Goal: Use online tool/utility: Utilize a website feature to perform a specific function

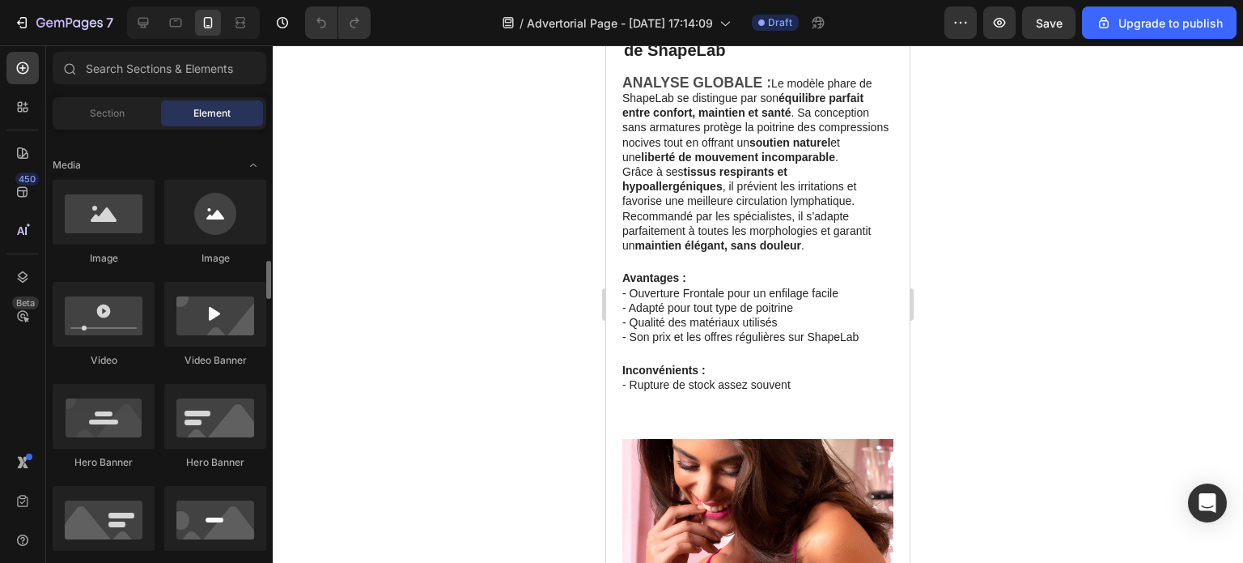
scroll to position [648, 0]
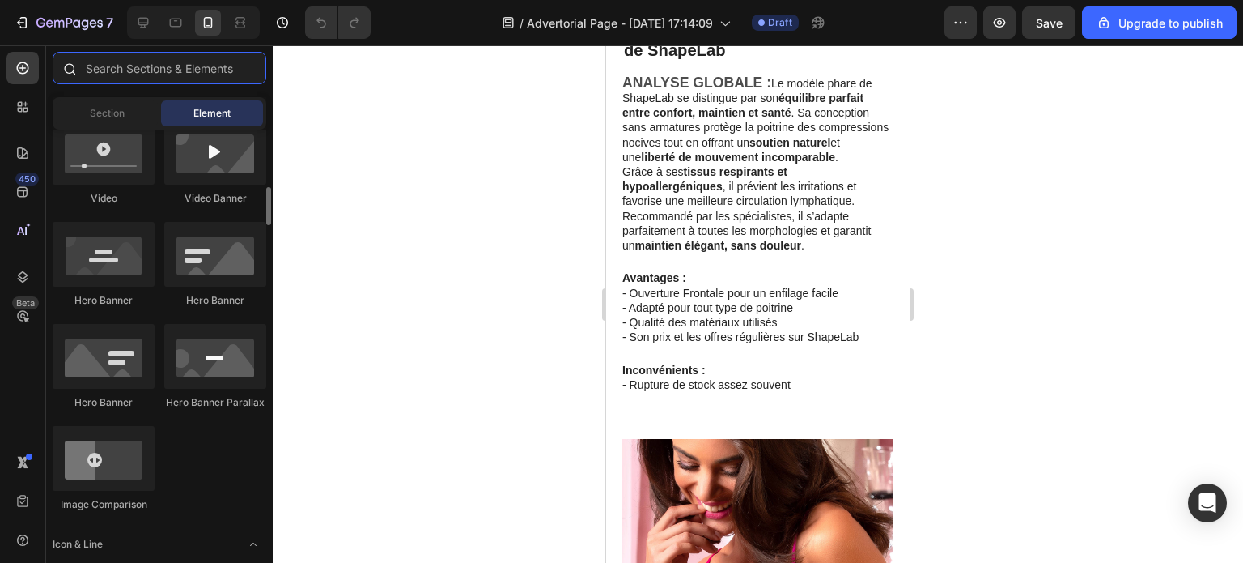
click at [146, 75] on input "text" at bounding box center [160, 68] width 214 height 32
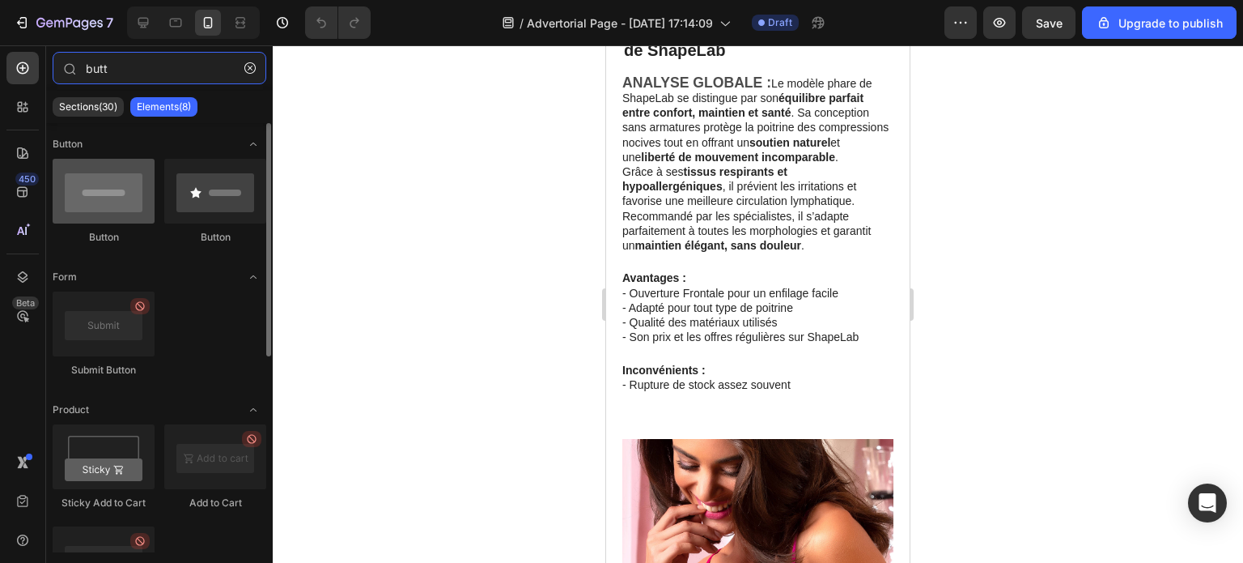
type input "butt"
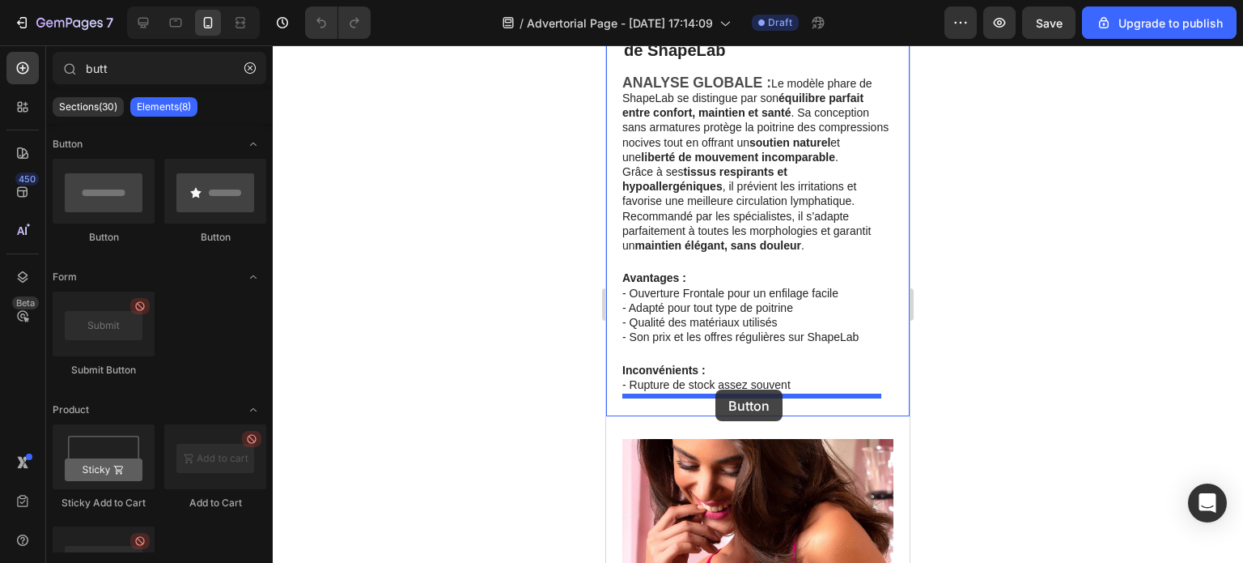
drag, startPoint x: 710, startPoint y: 249, endPoint x: 716, endPoint y: 389, distance: 141.0
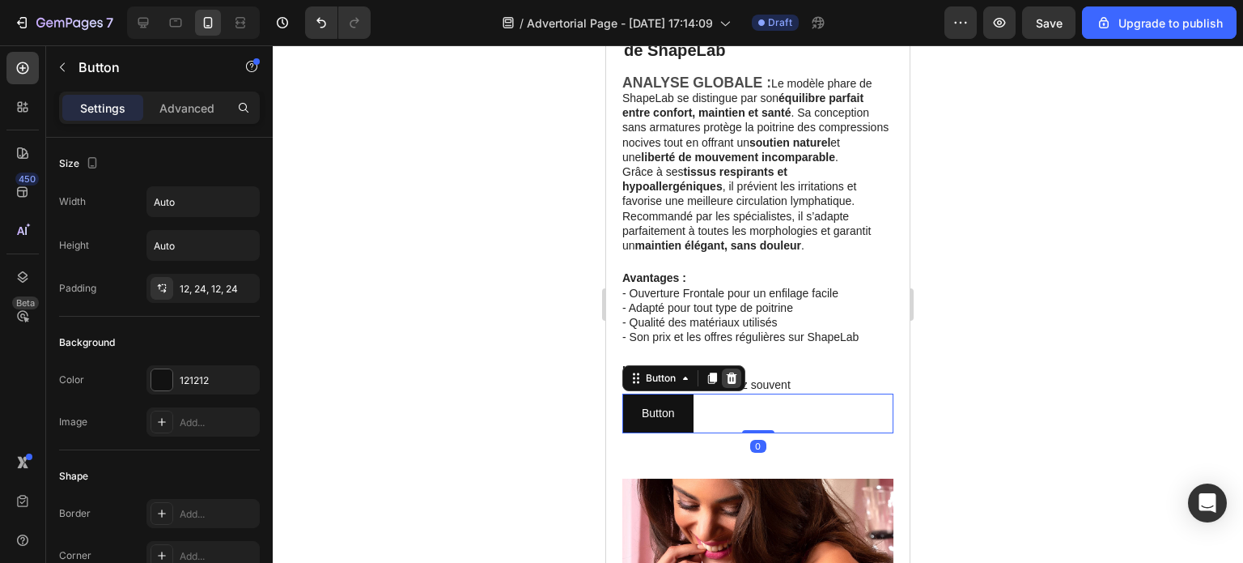
click at [729, 378] on icon at bounding box center [732, 377] width 11 height 11
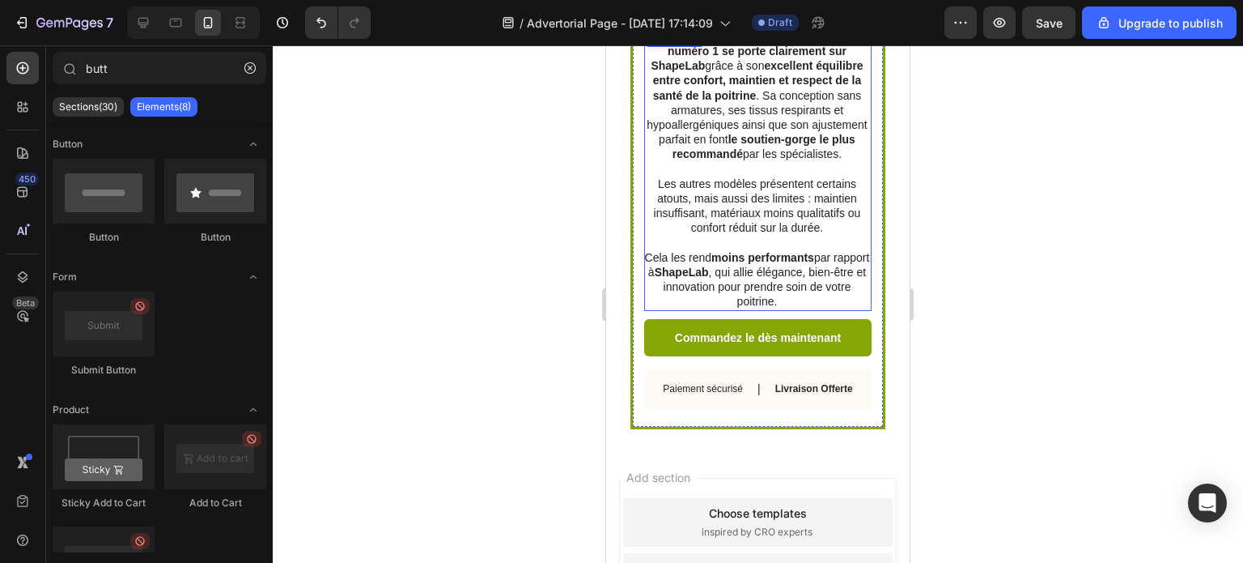
scroll to position [2883, 0]
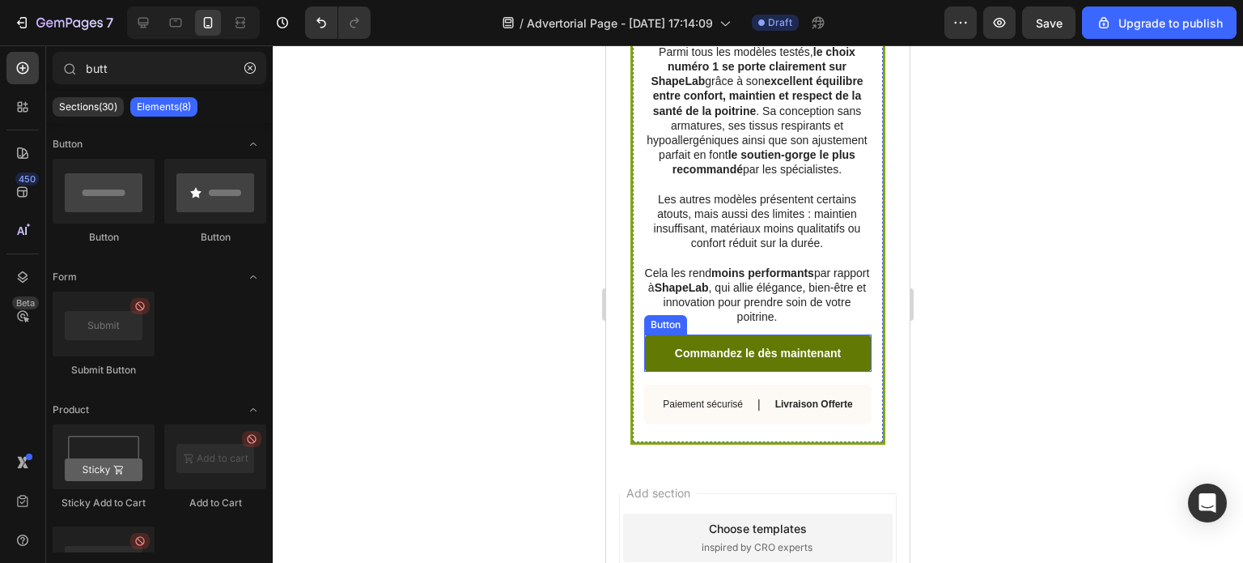
click at [732, 340] on link "Commandez le dès maintenant" at bounding box center [757, 352] width 227 height 37
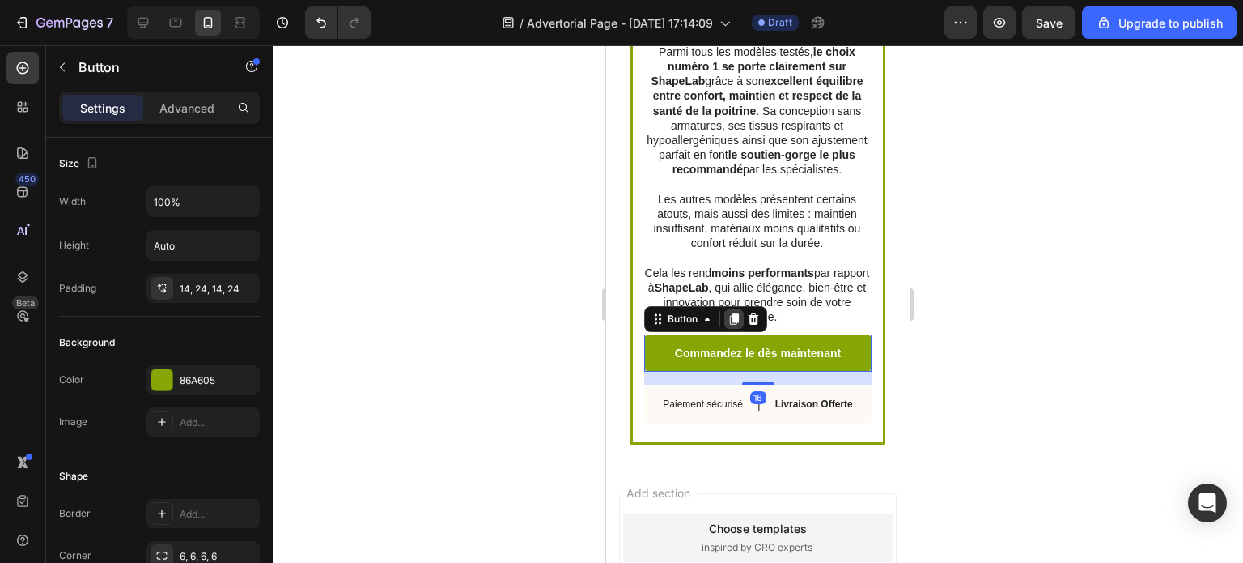
click at [729, 325] on icon at bounding box center [734, 318] width 13 height 13
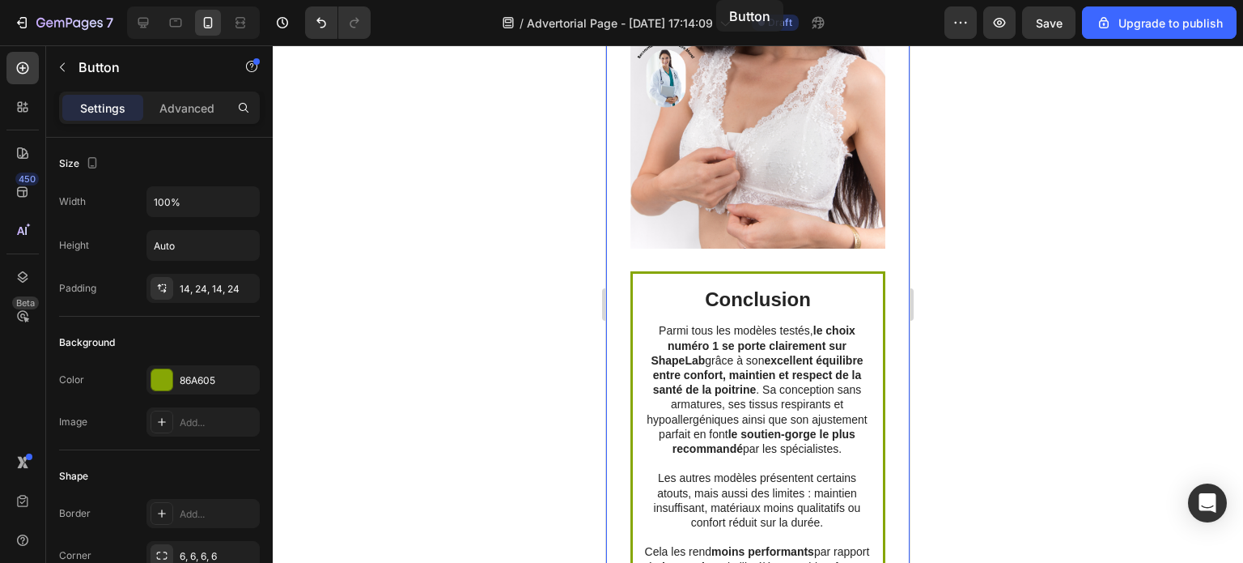
scroll to position [2357, 0]
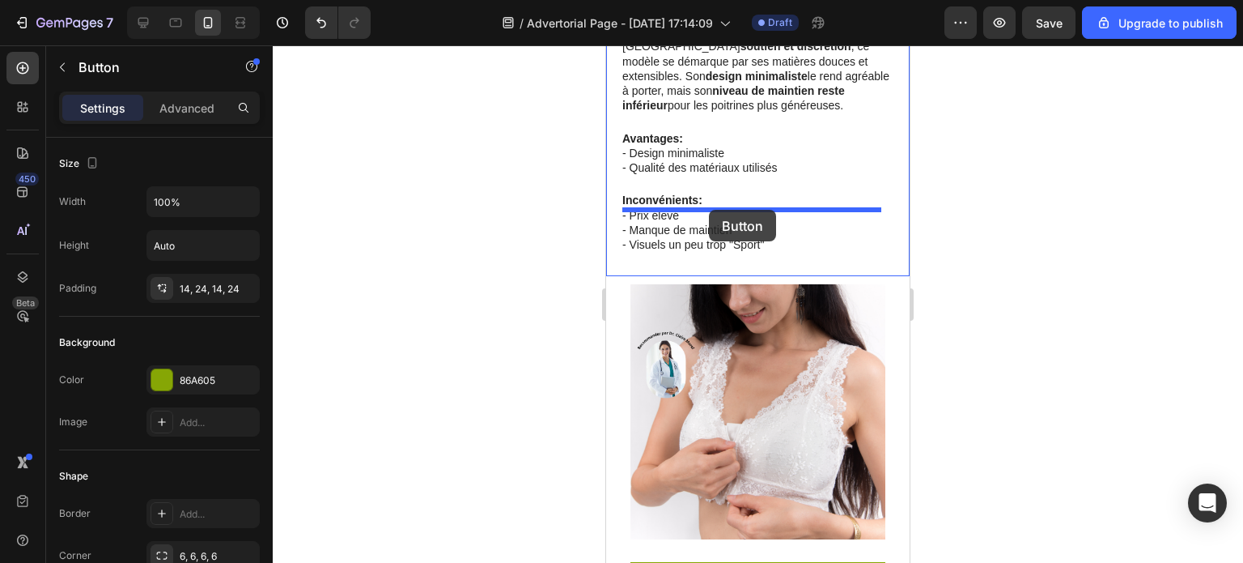
drag, startPoint x: 654, startPoint y: 373, endPoint x: 709, endPoint y: 210, distance: 172.5
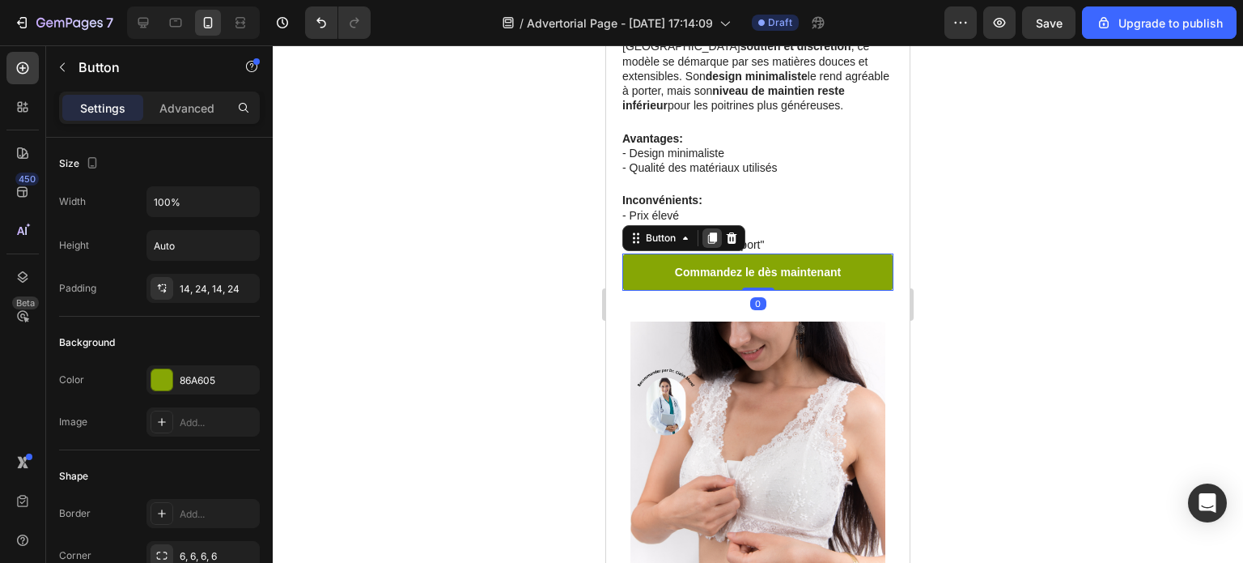
click at [709, 232] on icon at bounding box center [712, 238] width 13 height 13
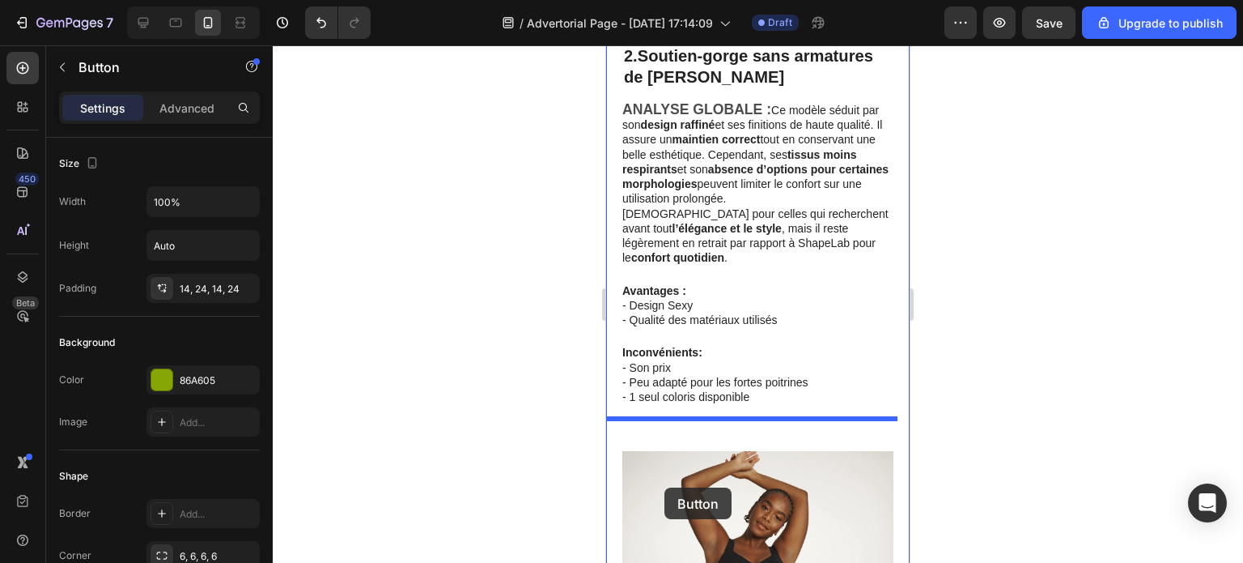
scroll to position [1619, 0]
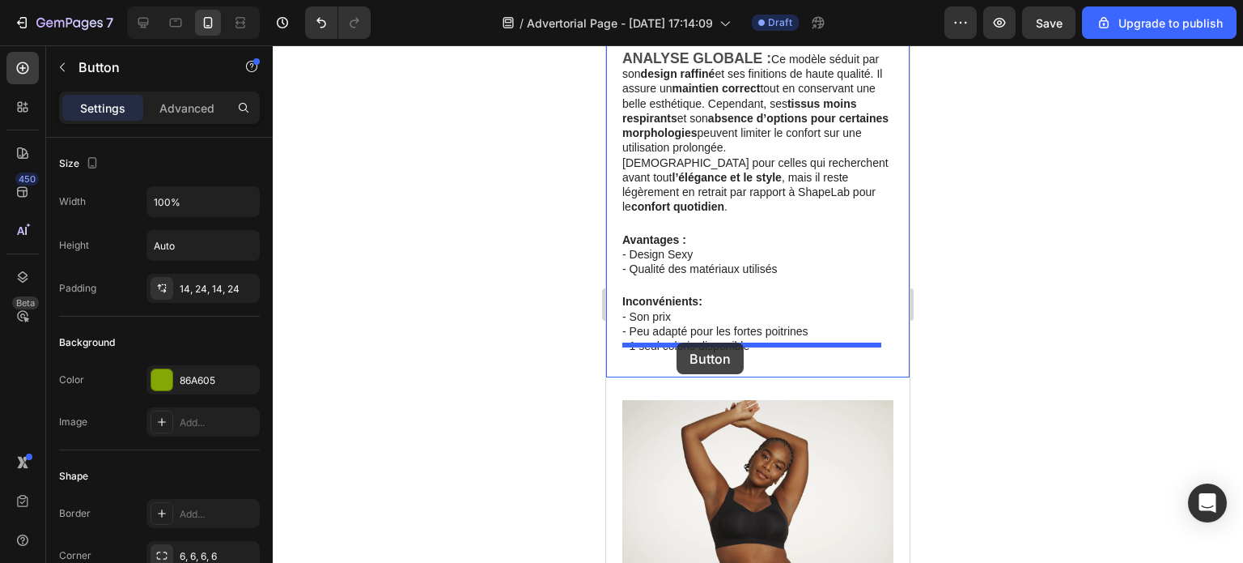
drag, startPoint x: 636, startPoint y: 237, endPoint x: 677, endPoint y: 342, distance: 112.7
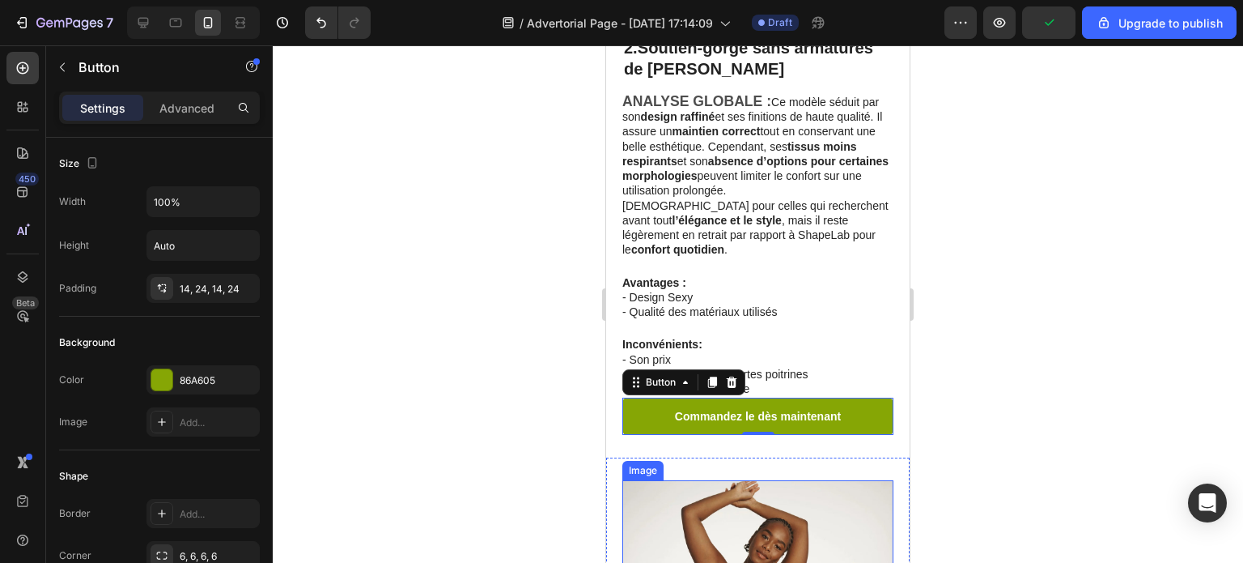
scroll to position [1538, 0]
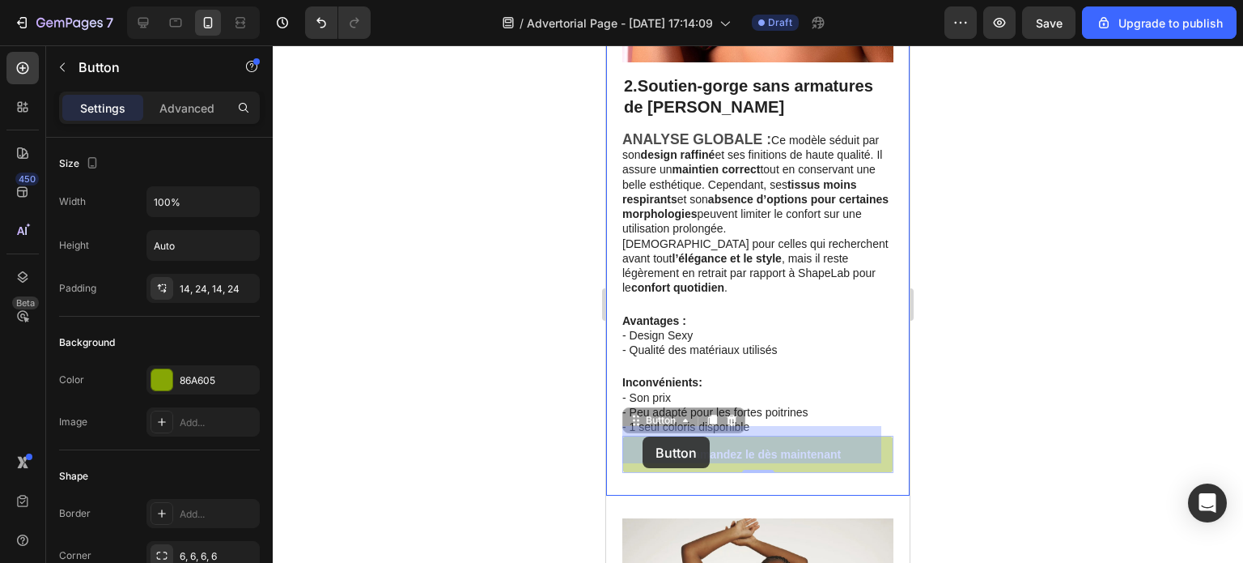
drag, startPoint x: 637, startPoint y: 410, endPoint x: 643, endPoint y: 436, distance: 26.5
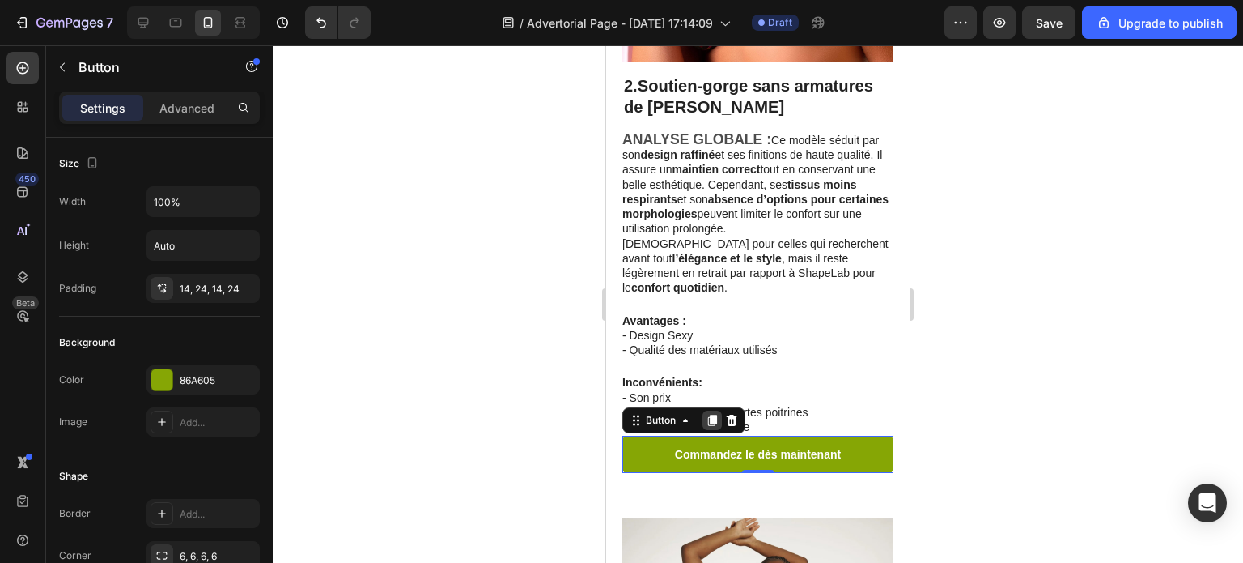
click at [712, 414] on icon at bounding box center [712, 419] width 9 height 11
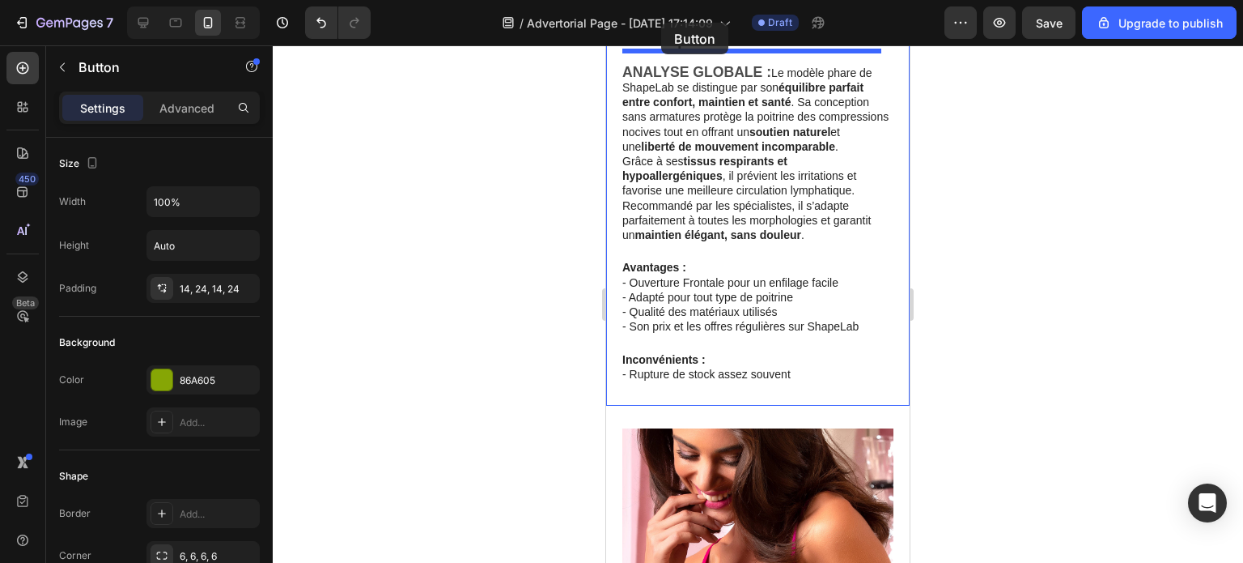
scroll to position [860, 0]
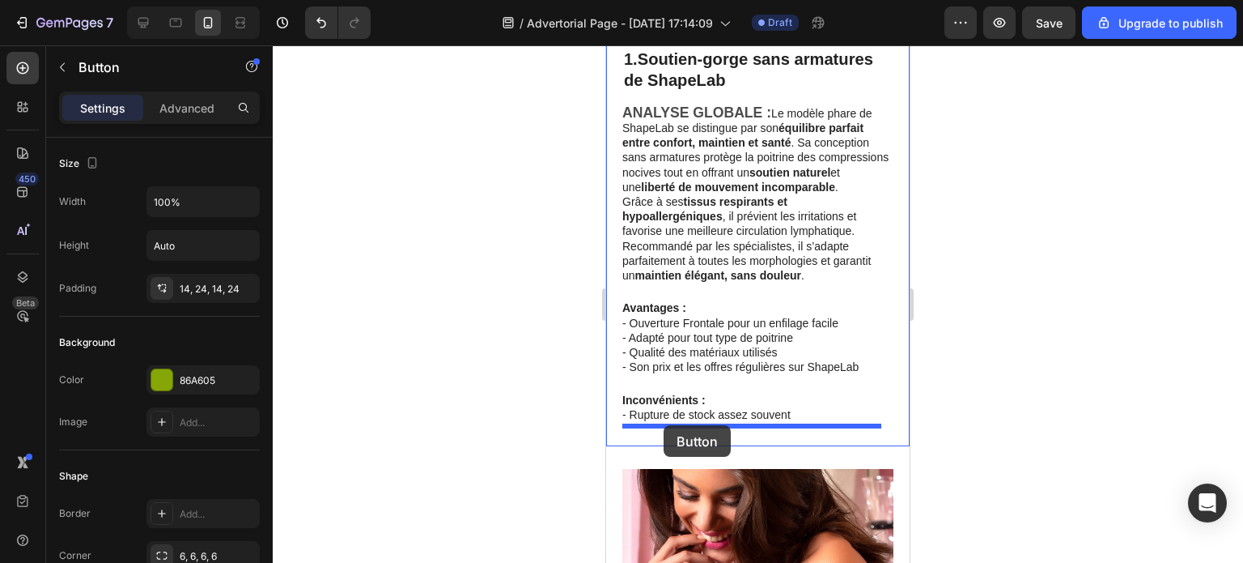
drag, startPoint x: 631, startPoint y: 450, endPoint x: 664, endPoint y: 425, distance: 41.6
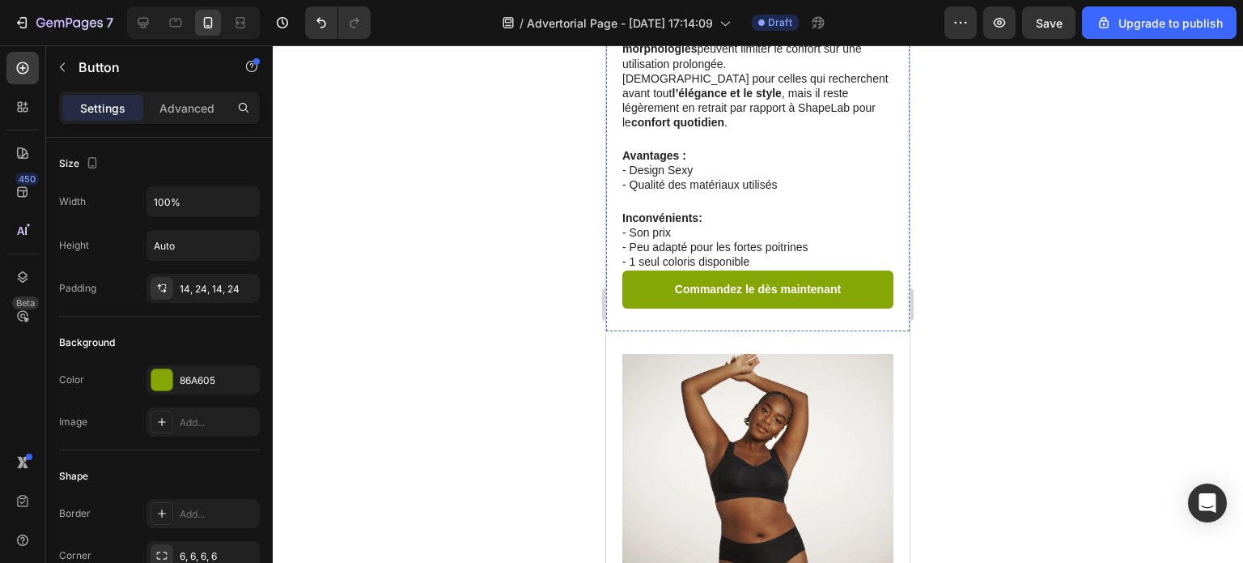
scroll to position [1751, 0]
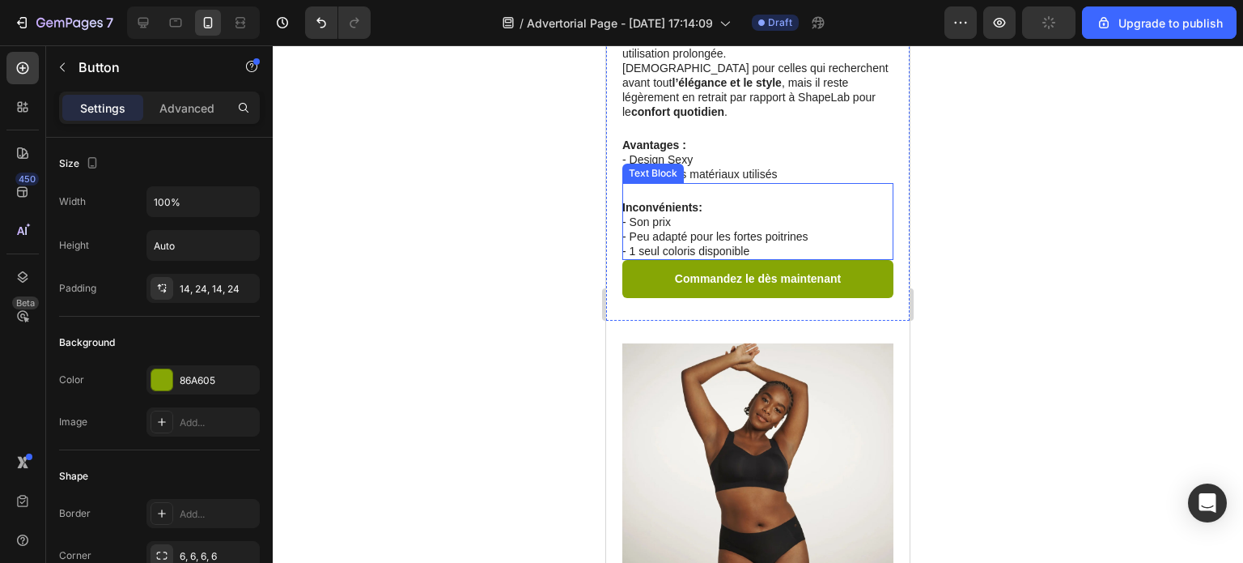
click at [753, 244] on p "- 1 seul coloris disponible" at bounding box center [757, 251] width 270 height 15
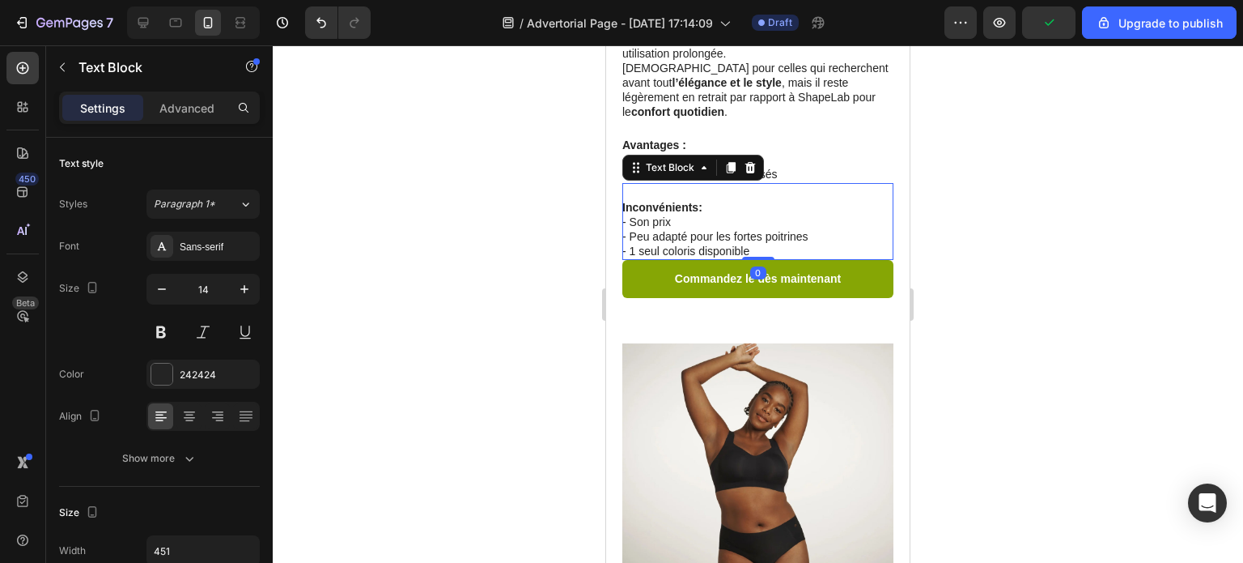
click at [753, 244] on p "- 1 seul coloris disponible" at bounding box center [757, 251] width 270 height 15
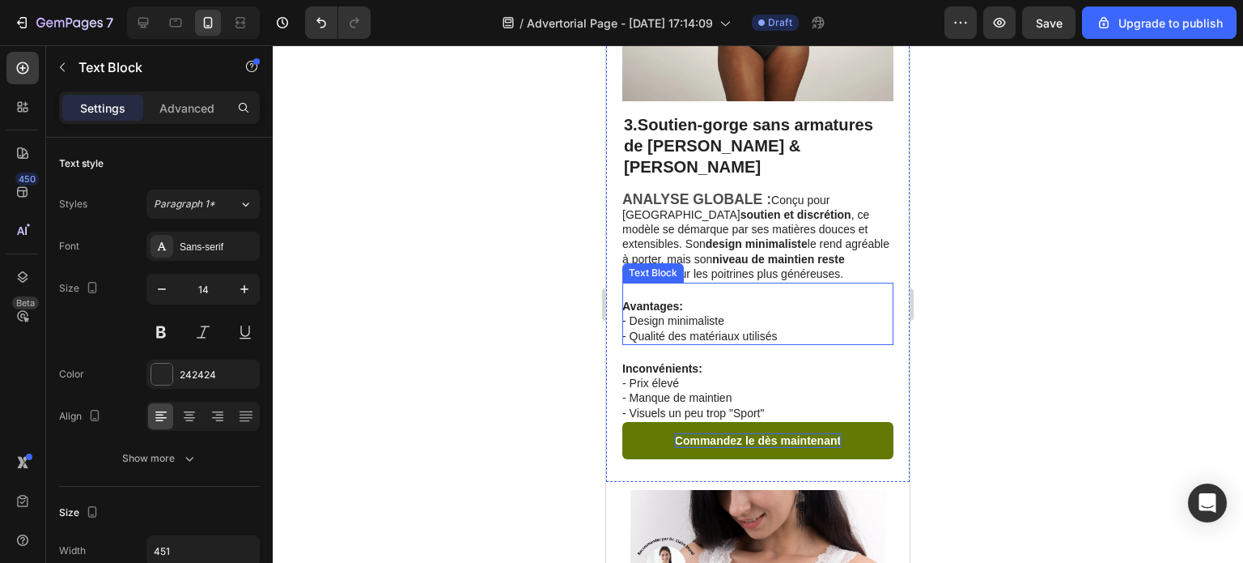
scroll to position [2317, 0]
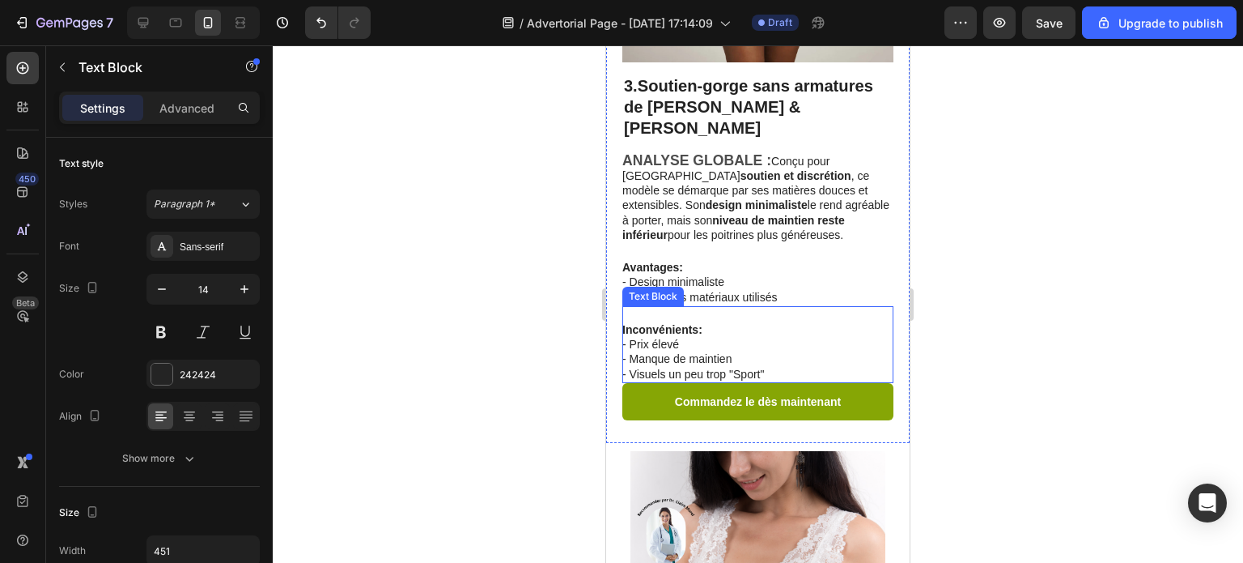
click at [764, 367] on p "- Visuels un peu trop "Sport"" at bounding box center [757, 374] width 270 height 15
click at [769, 367] on p "- Visuels un peu trop "Sport"" at bounding box center [757, 374] width 270 height 15
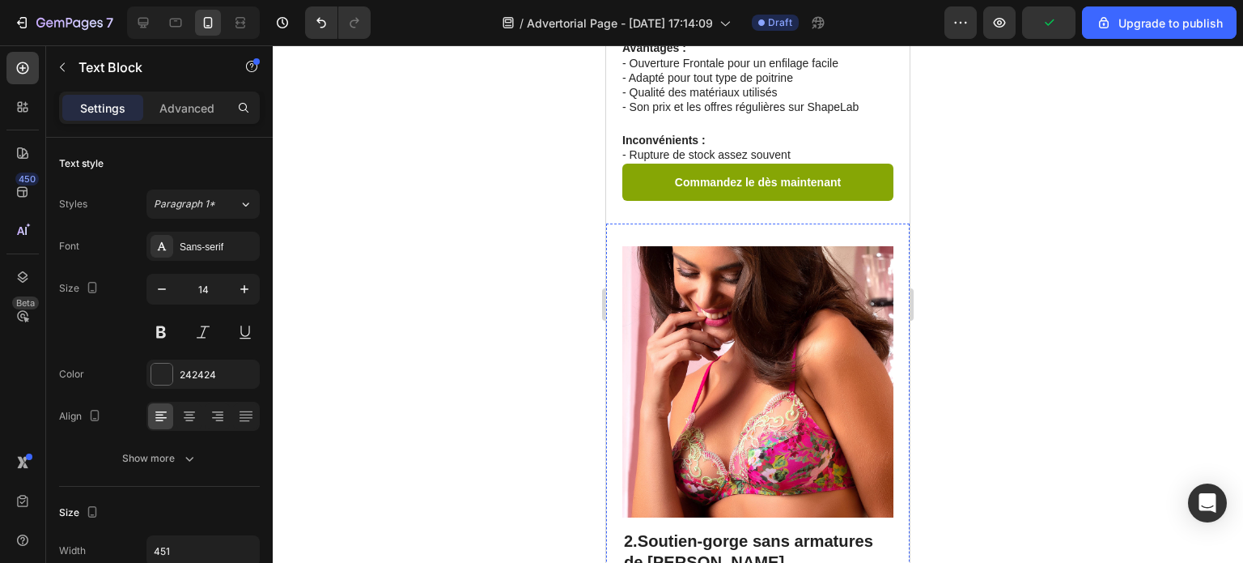
scroll to position [1103, 0]
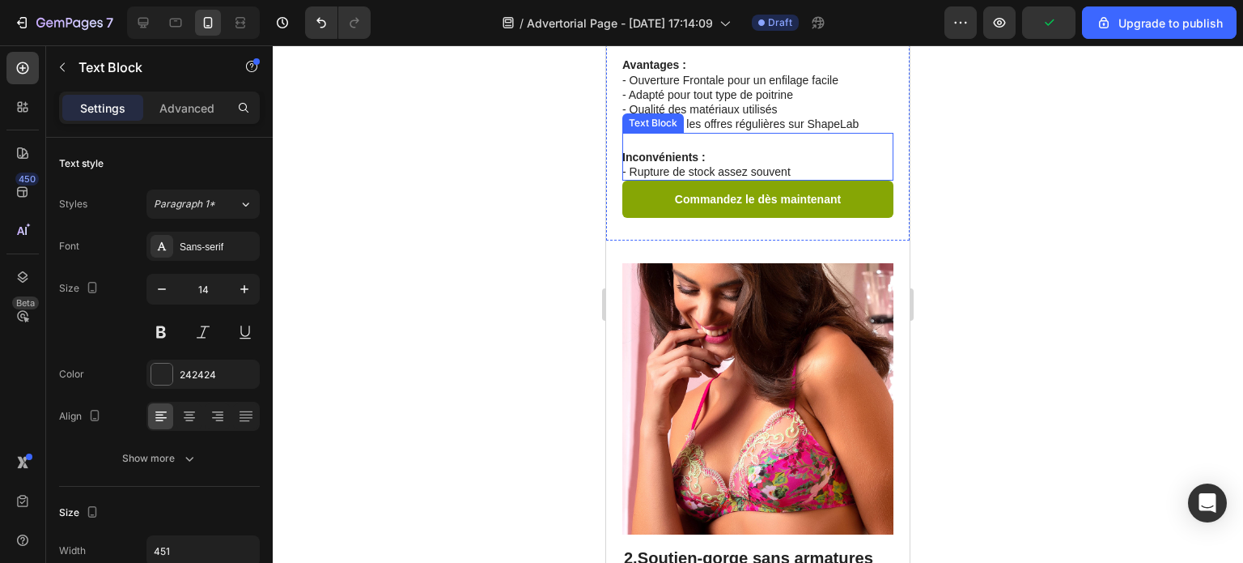
click at [803, 173] on p "- Rupture de stock assez souvent" at bounding box center [757, 171] width 270 height 15
click at [798, 172] on p "- Rupture de stock assez souvent" at bounding box center [757, 171] width 270 height 15
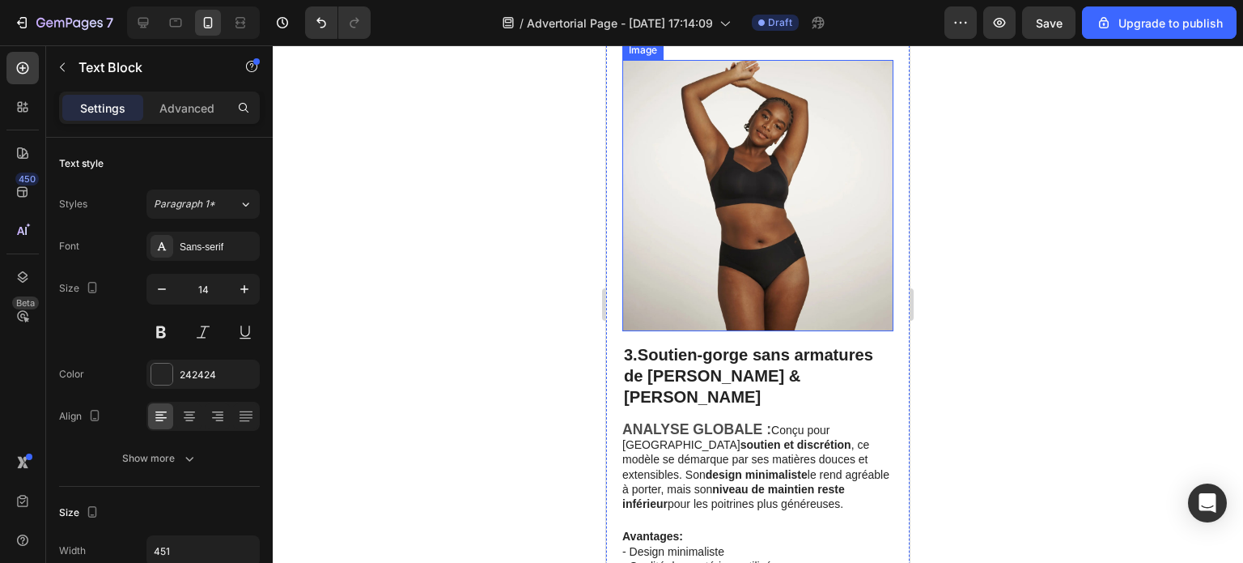
scroll to position [2237, 0]
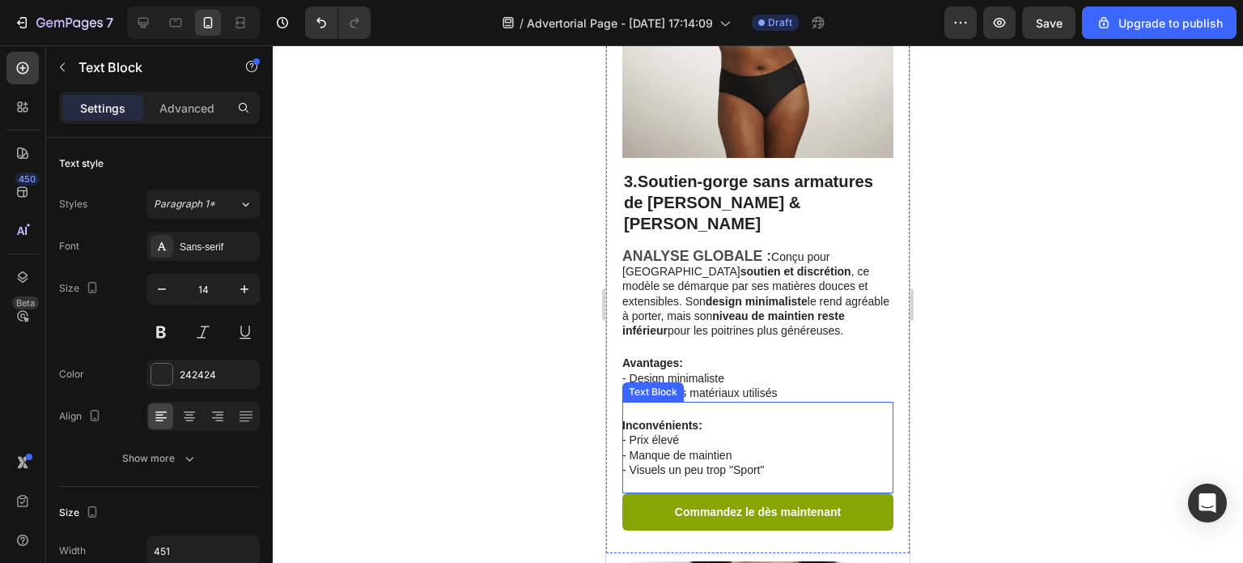
click at [664, 462] on p "- Visuels un peu trop "Sport"" at bounding box center [757, 469] width 270 height 15
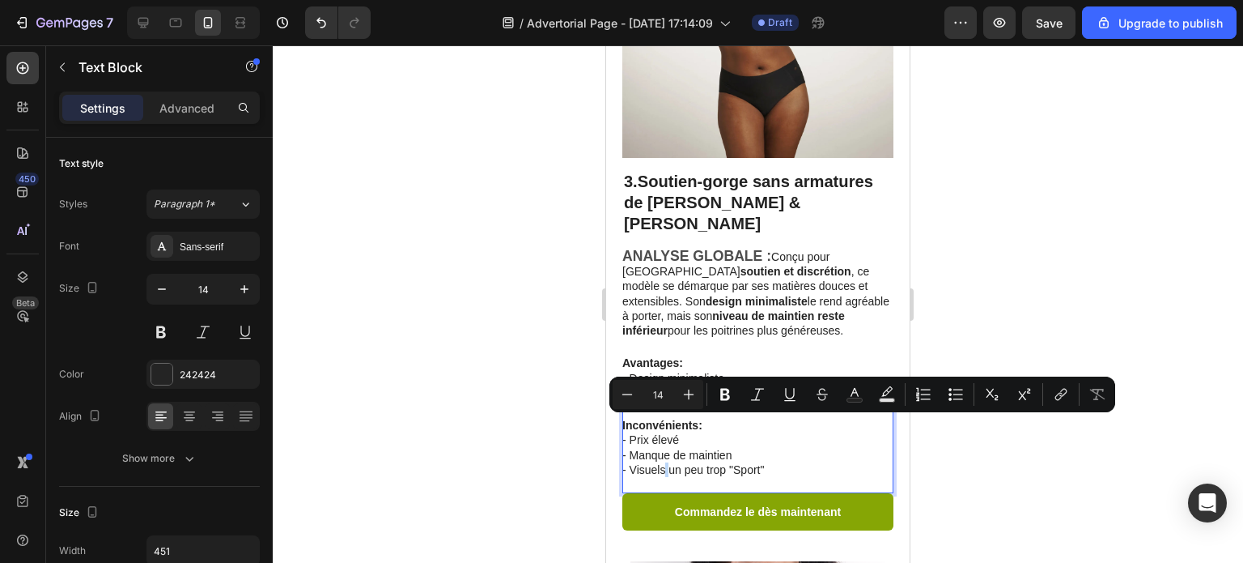
click at [667, 462] on p "- Visuels un peu trop "Sport"" at bounding box center [757, 469] width 270 height 15
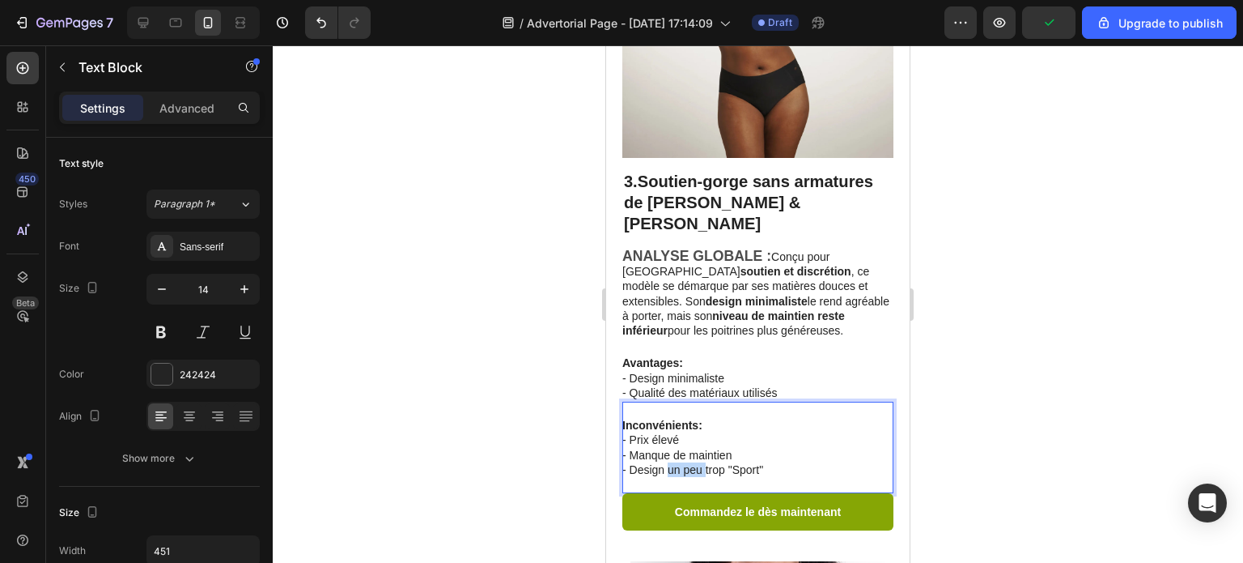
drag, startPoint x: 706, startPoint y: 425, endPoint x: 669, endPoint y: 427, distance: 36.5
click at [669, 462] on p "- Design un peu trop "Sport"" at bounding box center [757, 469] width 270 height 15
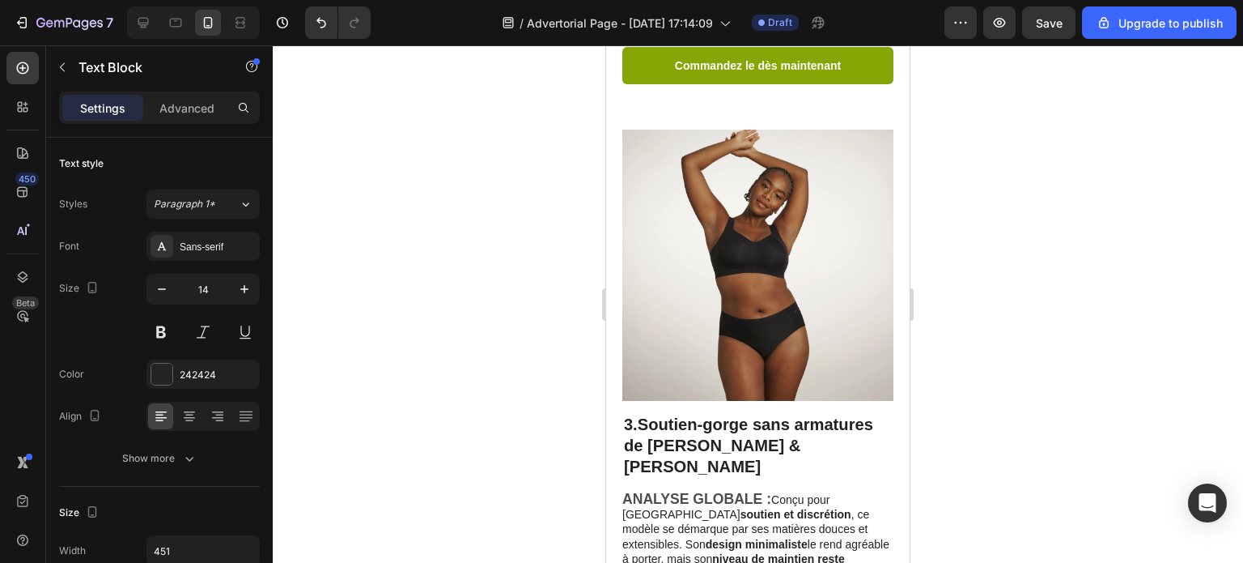
click at [1007, 300] on div at bounding box center [758, 303] width 971 height 517
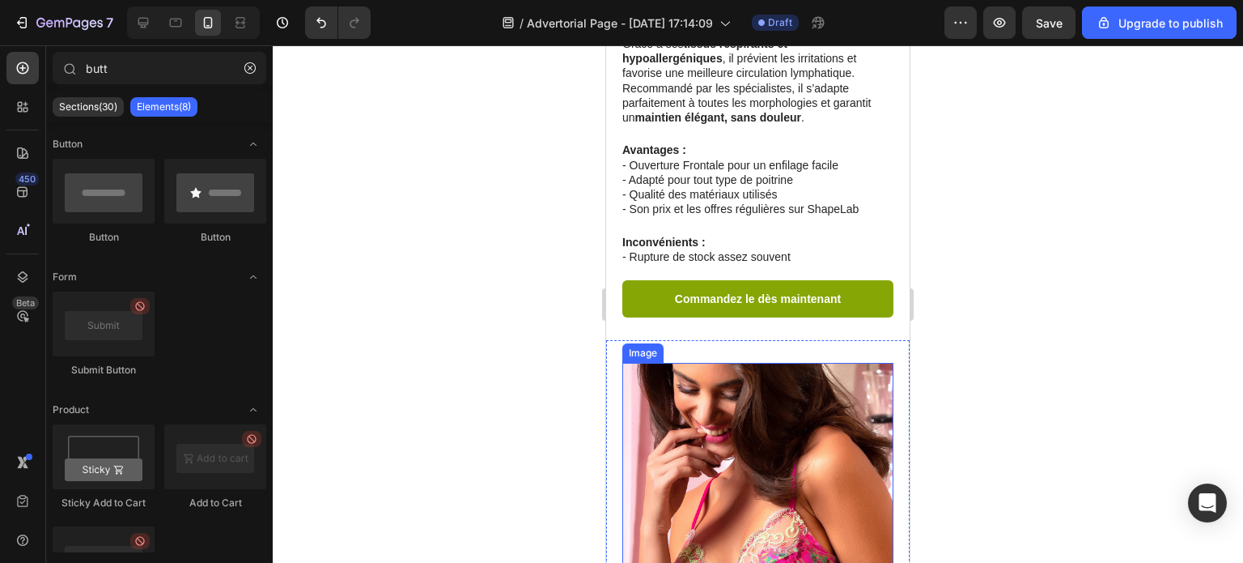
scroll to position [1022, 0]
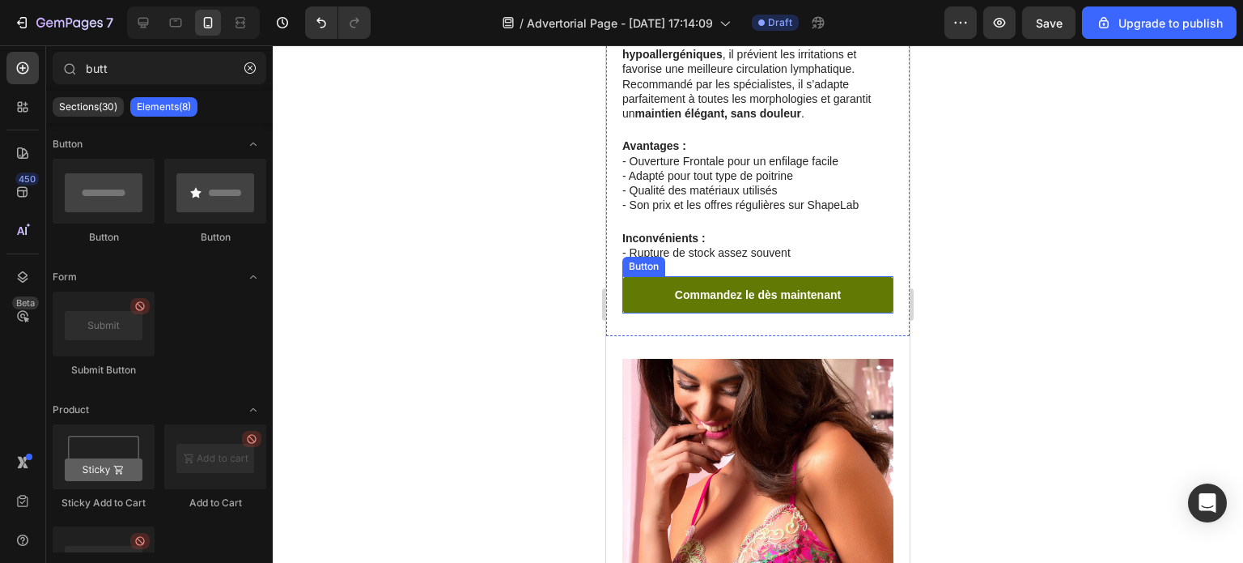
click at [852, 294] on link "Commandez le dès maintenant" at bounding box center [757, 294] width 271 height 37
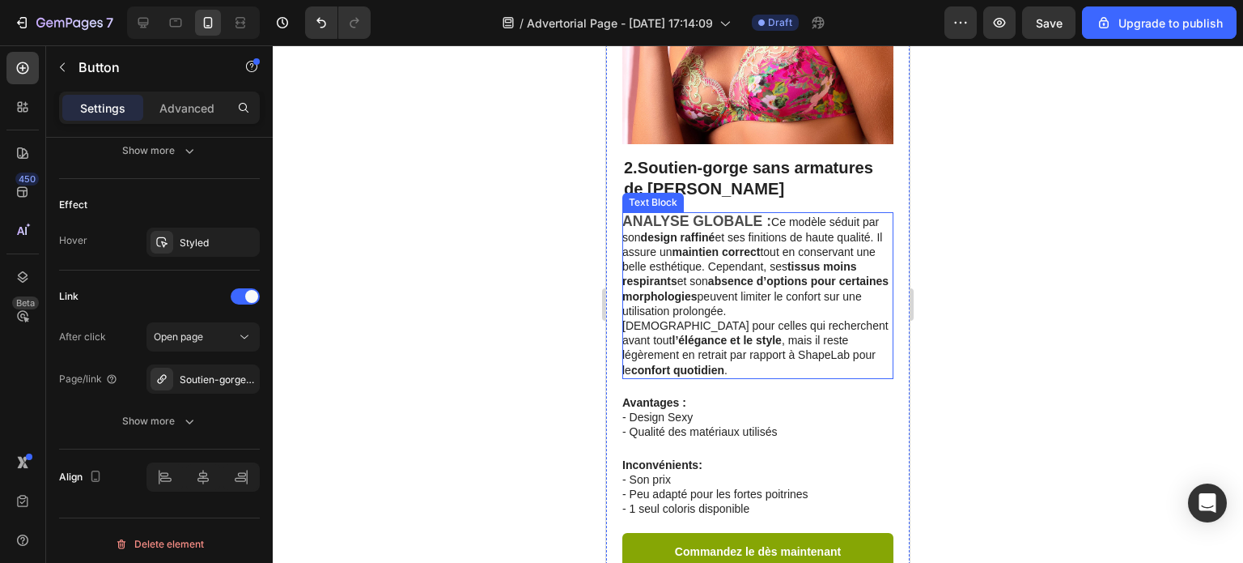
scroll to position [1589, 0]
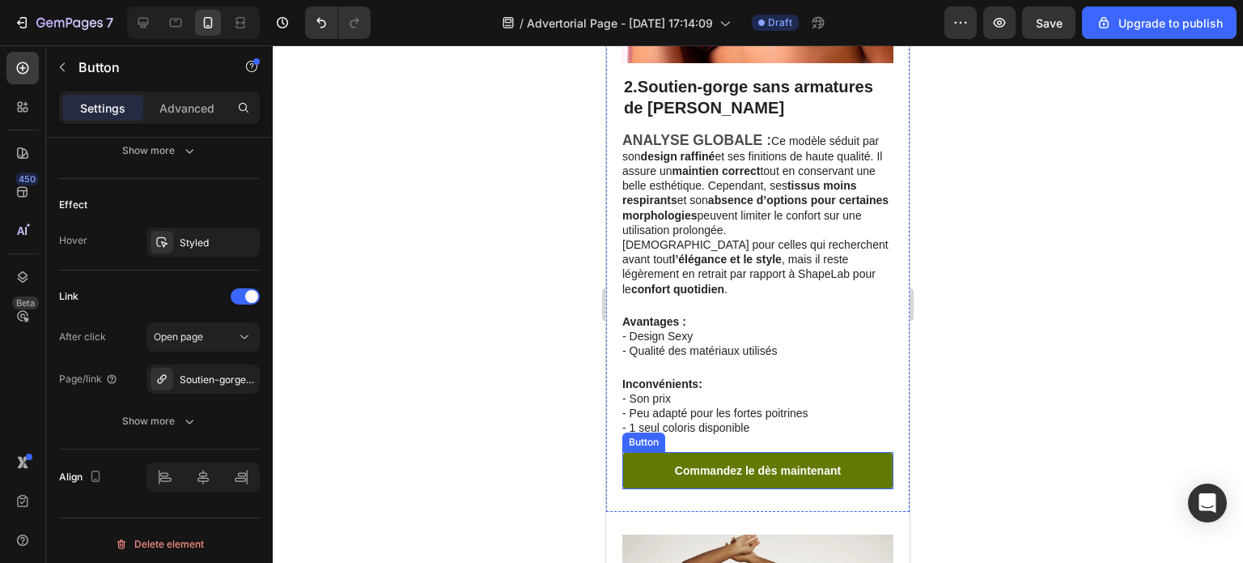
click at [802, 452] on link "Commandez le dès maintenant" at bounding box center [757, 470] width 271 height 37
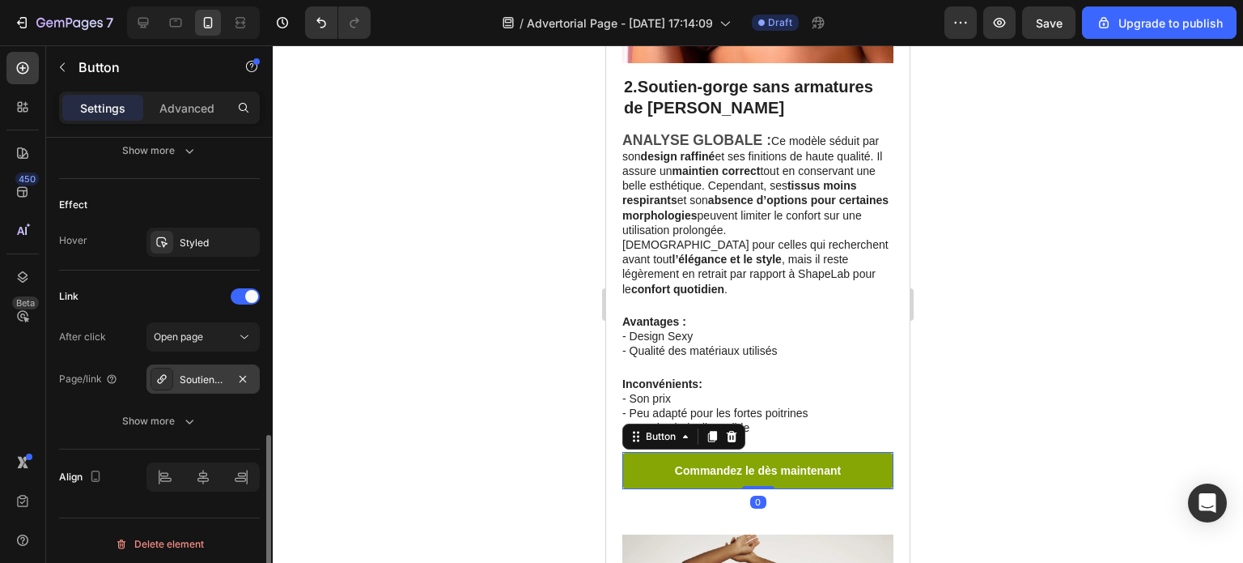
click at [202, 375] on div "Soutien-gorge-sans-armatures" at bounding box center [203, 379] width 47 height 15
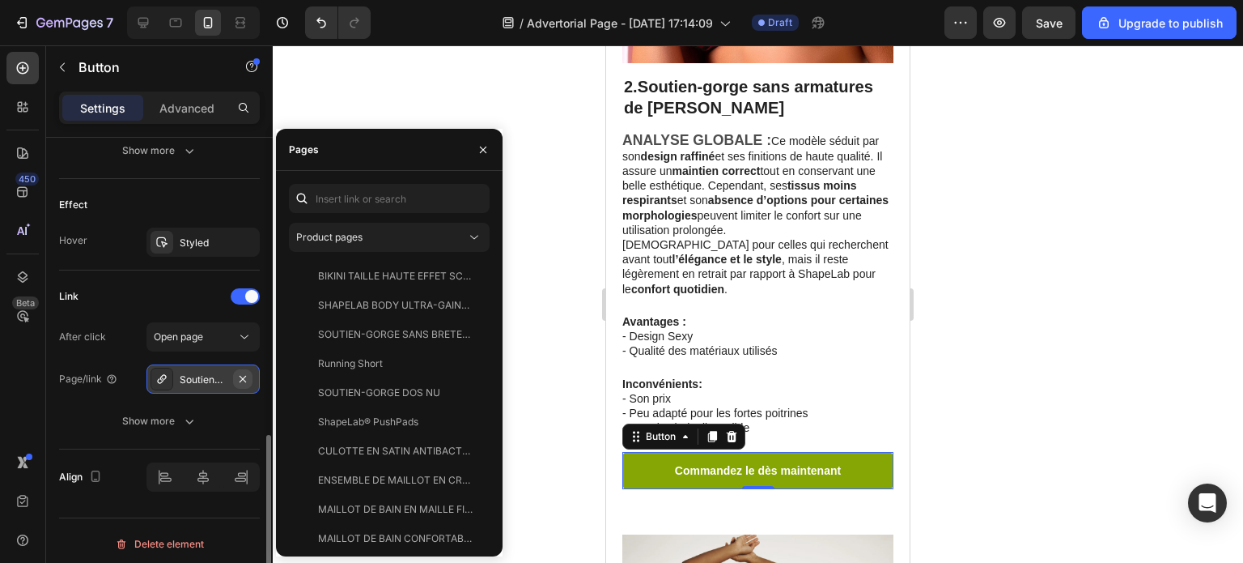
click at [244, 372] on icon "button" at bounding box center [242, 378] width 13 height 13
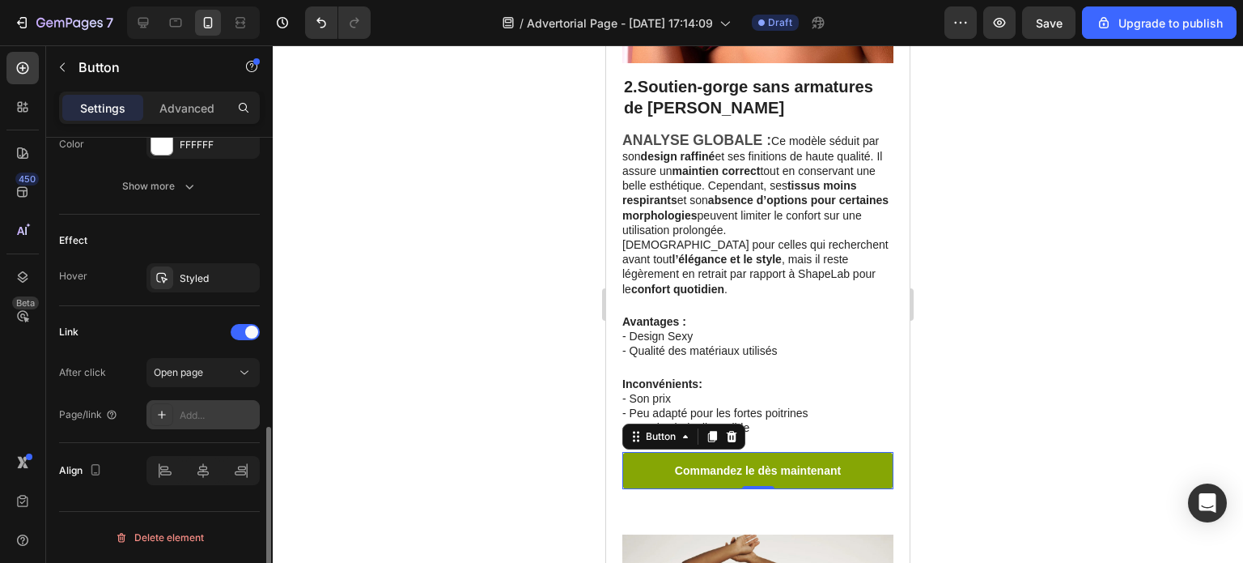
scroll to position [771, 0]
click at [208, 411] on div "Add..." at bounding box center [218, 418] width 76 height 15
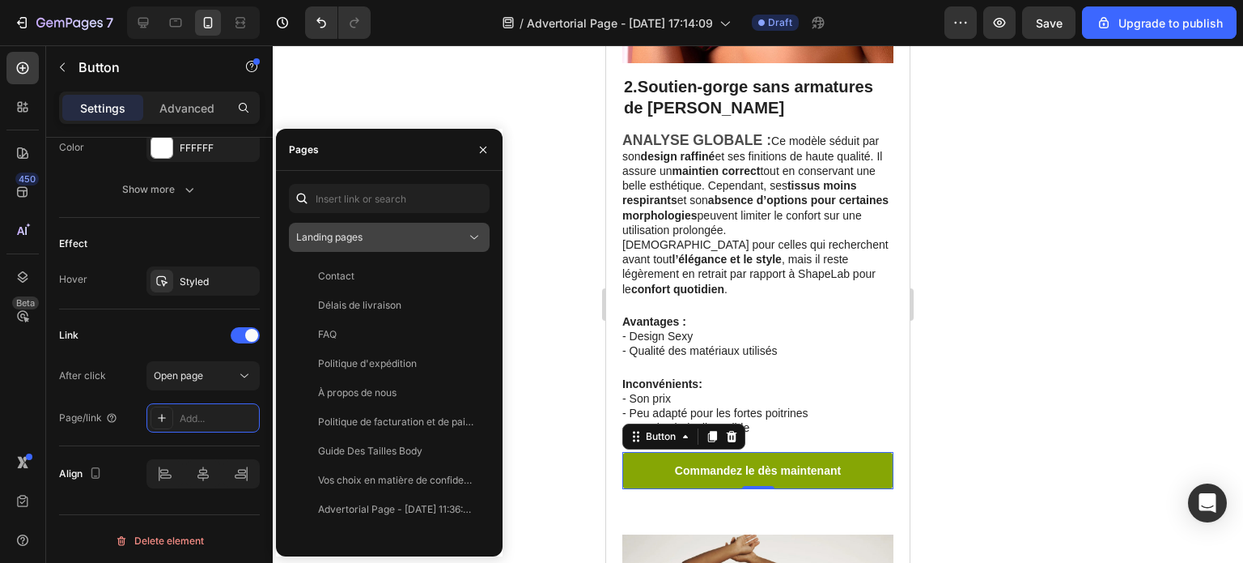
click at [448, 248] on button "Landing pages" at bounding box center [389, 237] width 201 height 29
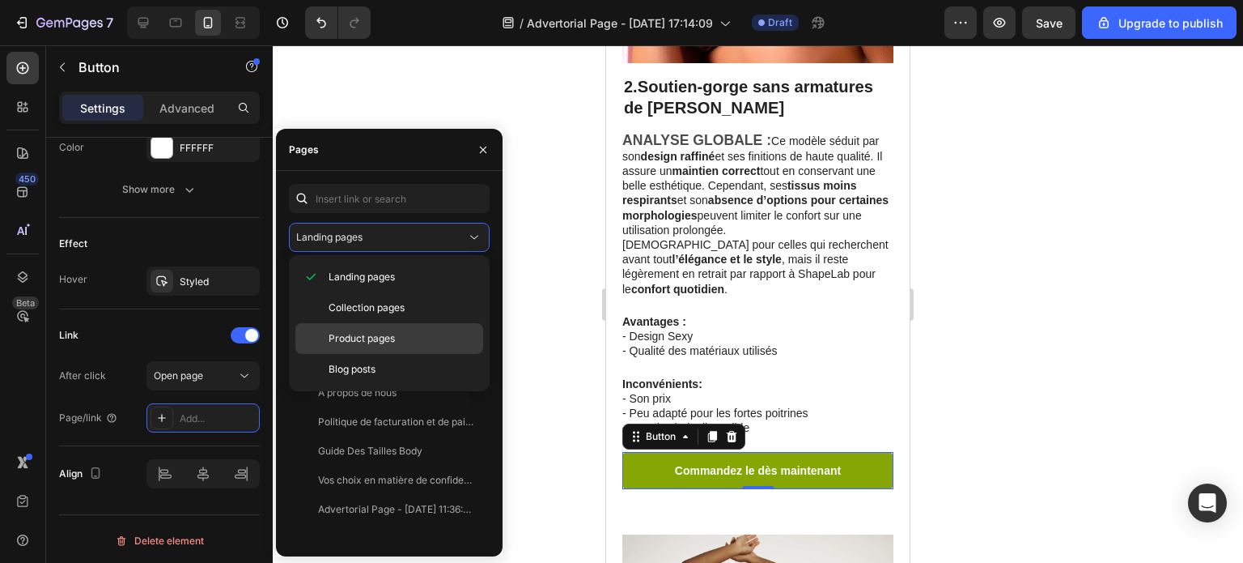
click at [392, 340] on span "Product pages" at bounding box center [362, 338] width 66 height 15
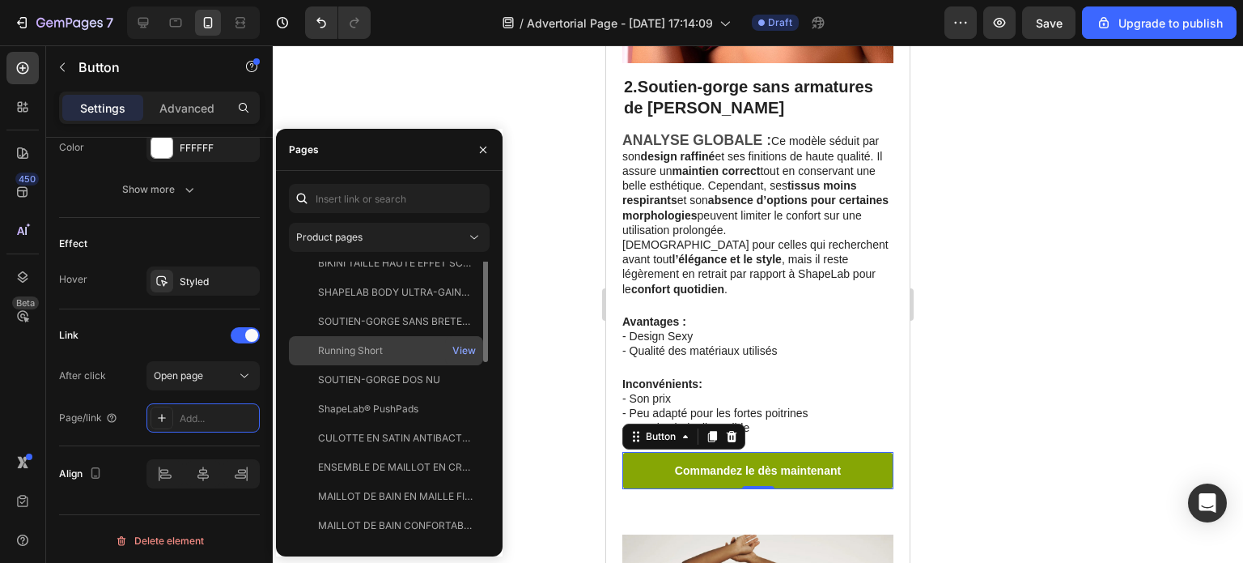
scroll to position [0, 0]
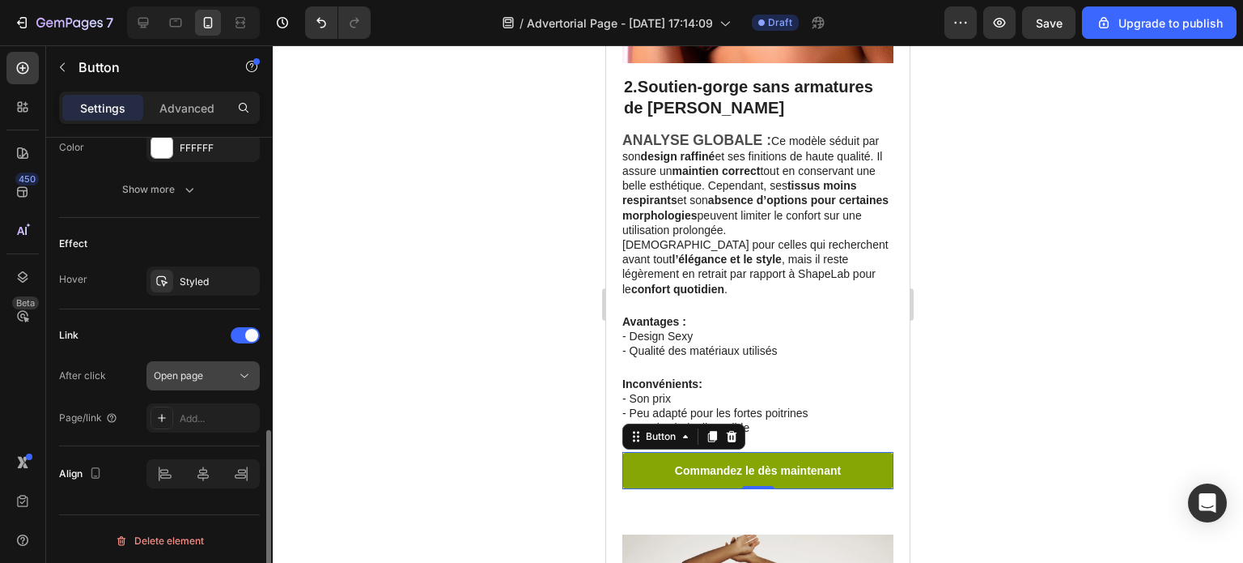
click at [176, 376] on span "Open page" at bounding box center [178, 375] width 49 height 12
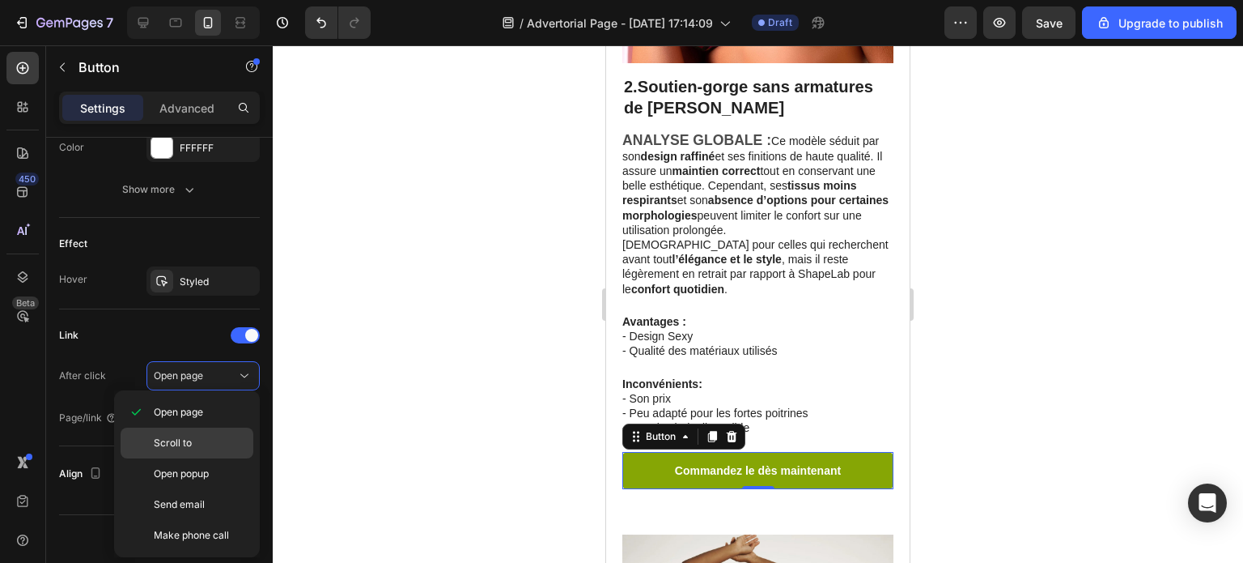
click at [187, 437] on span "Scroll to" at bounding box center [173, 442] width 38 height 15
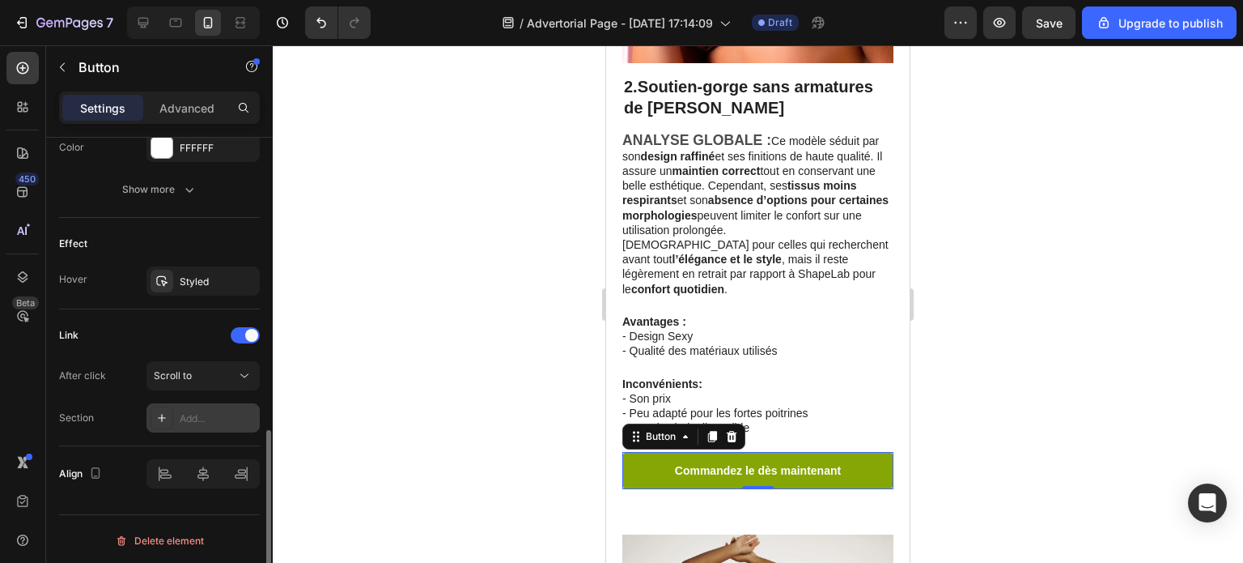
click at [191, 418] on div "Add..." at bounding box center [218, 418] width 76 height 15
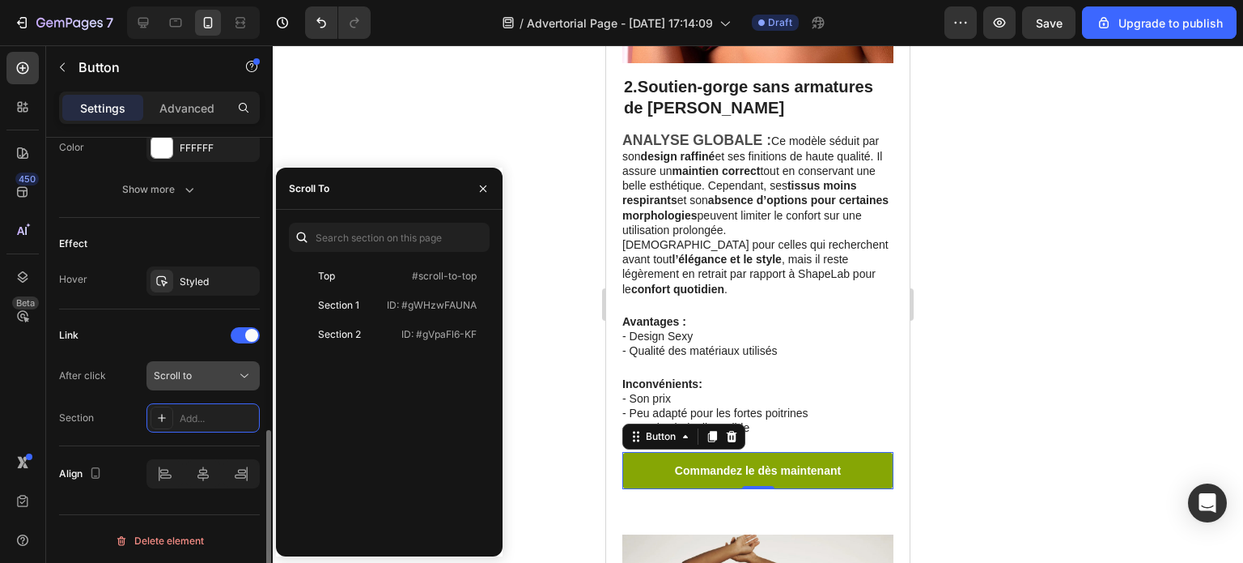
click at [209, 376] on div "Scroll to" at bounding box center [195, 375] width 83 height 15
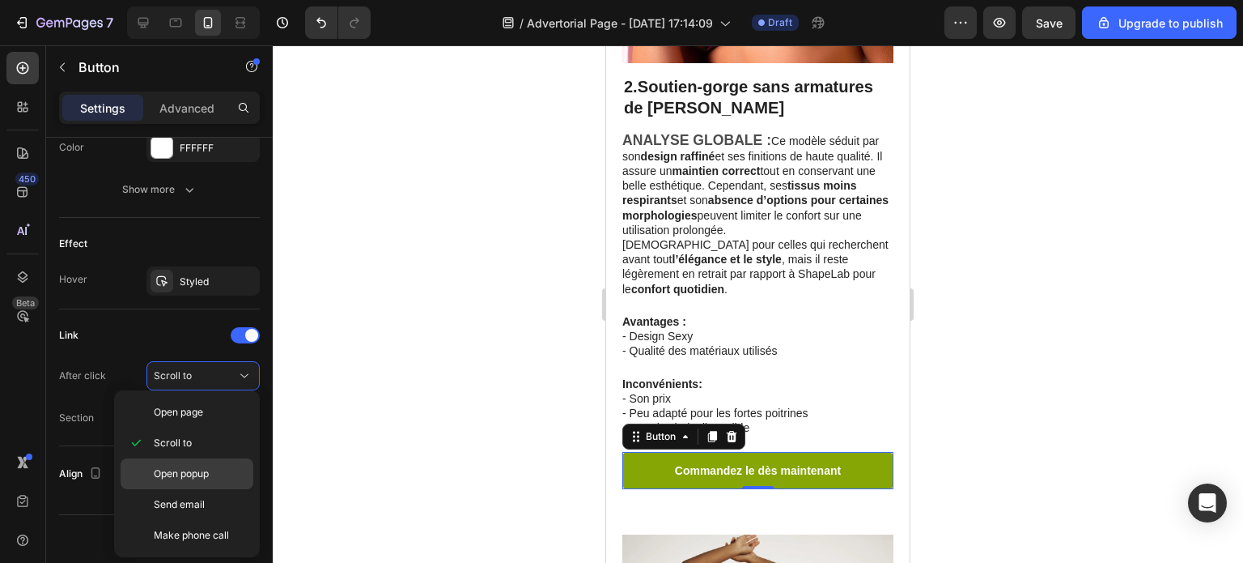
click at [203, 475] on span "Open popup" at bounding box center [181, 473] width 55 height 15
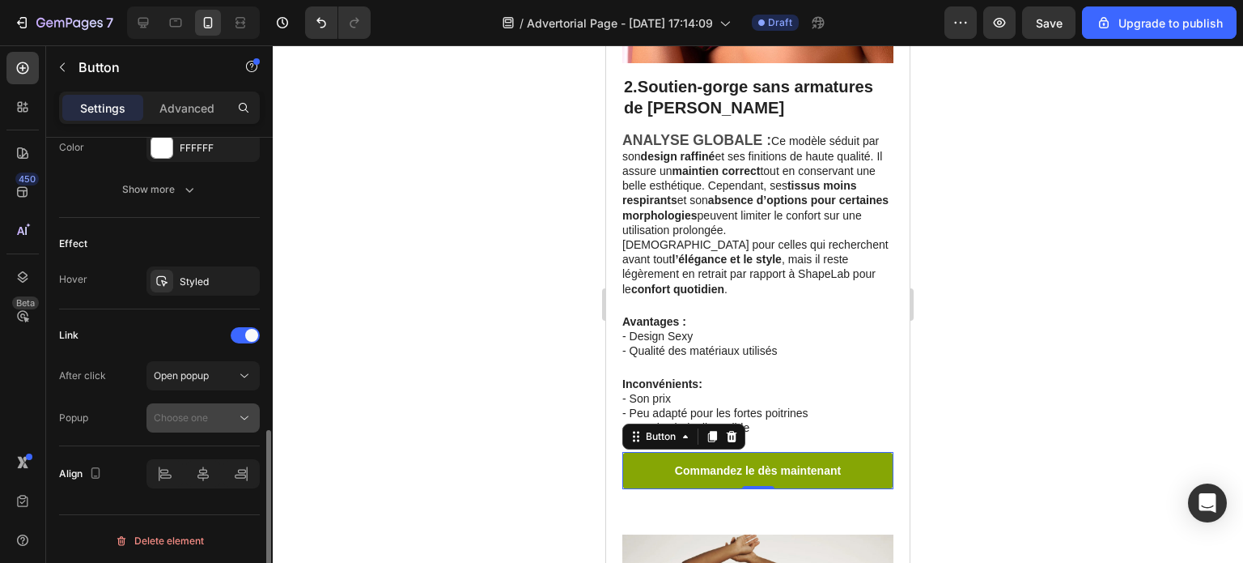
click at [193, 414] on span "Choose one" at bounding box center [181, 417] width 54 height 12
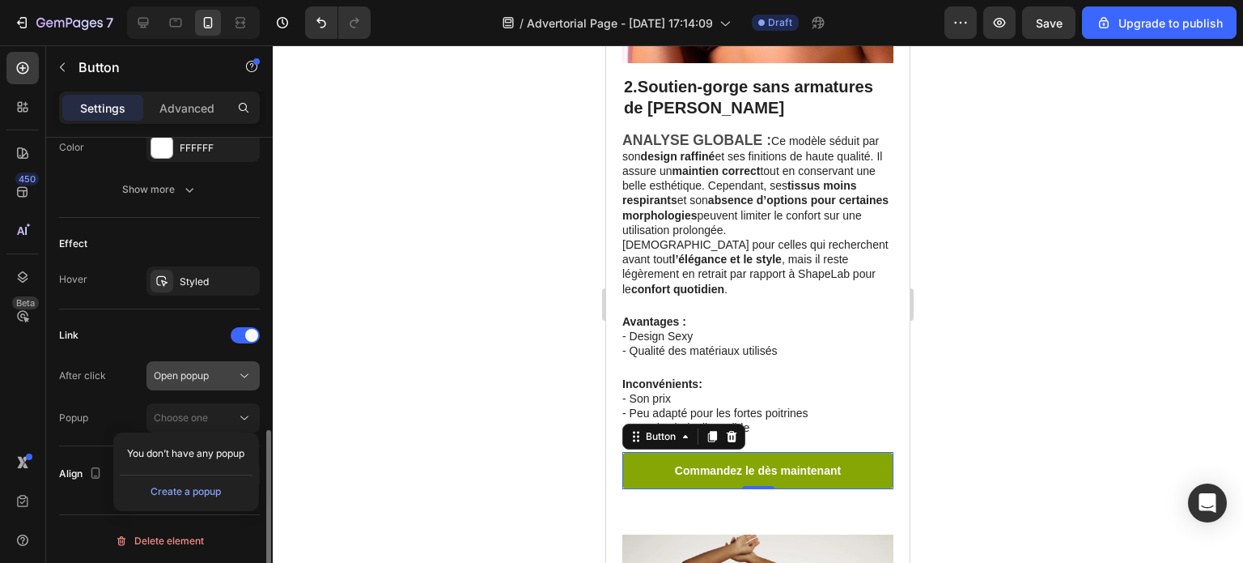
click at [214, 372] on div "Open popup" at bounding box center [195, 375] width 83 height 15
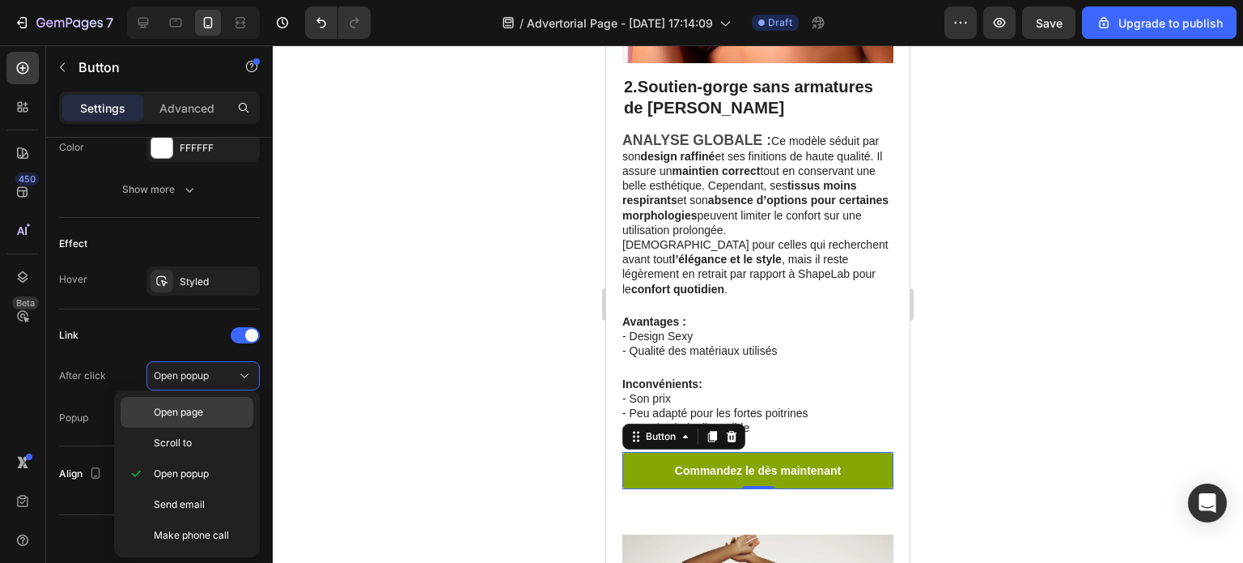
click at [187, 416] on span "Open page" at bounding box center [178, 412] width 49 height 15
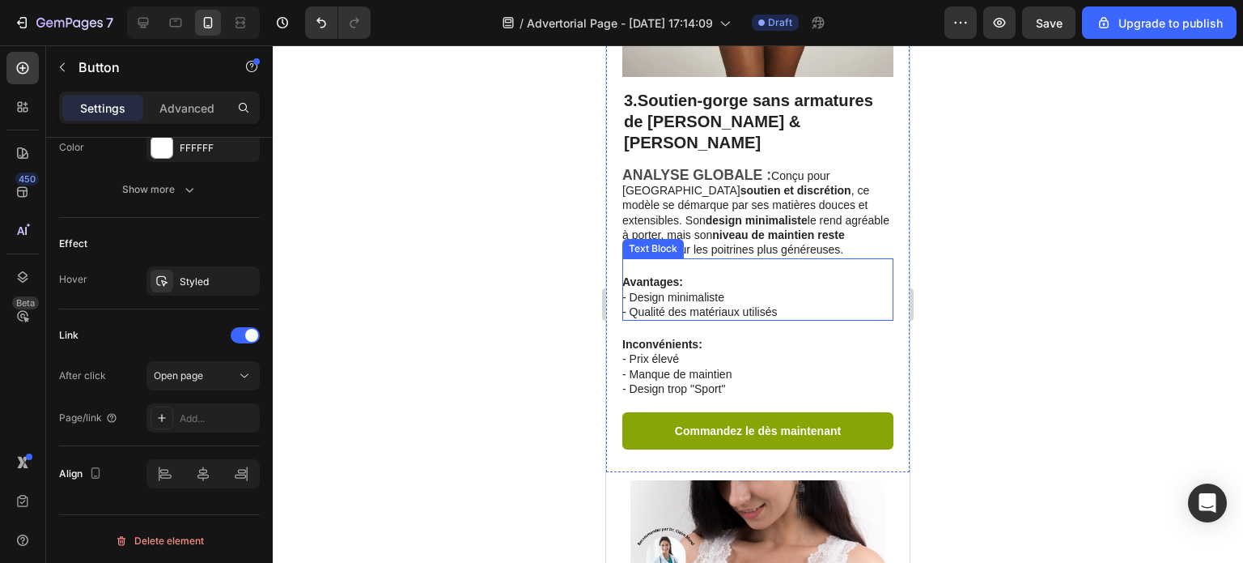
scroll to position [2479, 0]
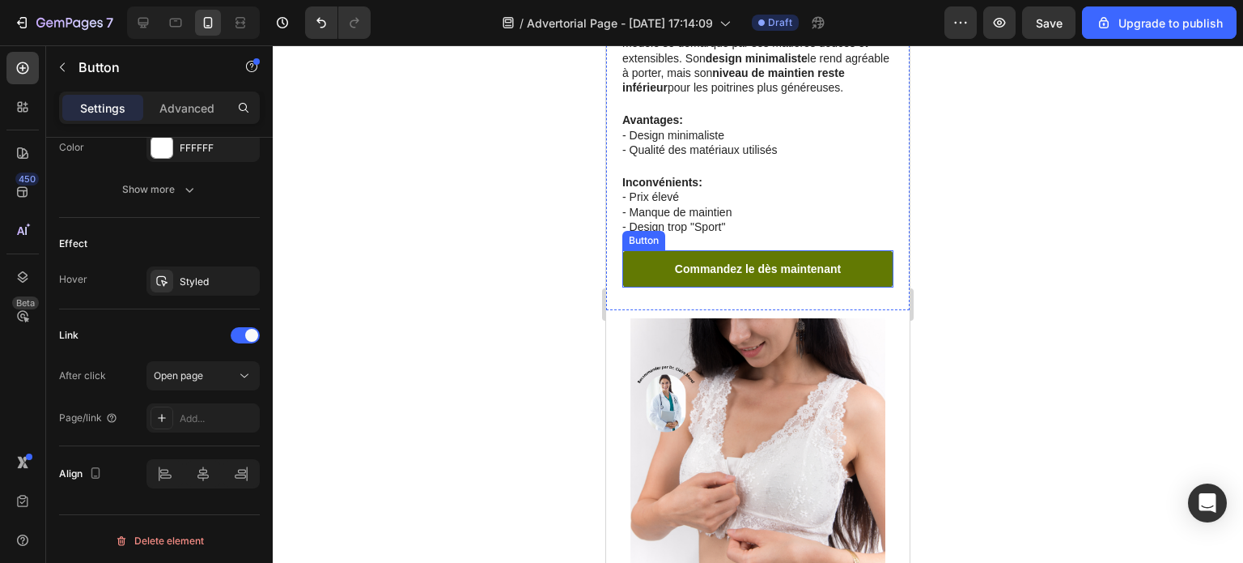
click at [824, 250] on link "Commandez le dès maintenant" at bounding box center [757, 268] width 271 height 37
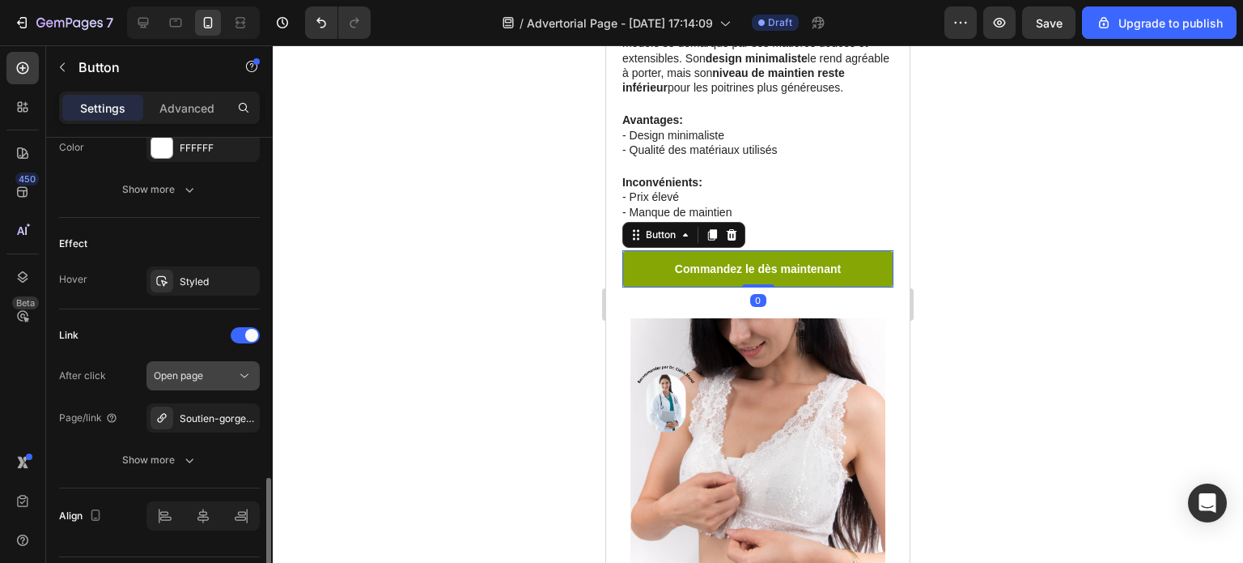
scroll to position [813, 0]
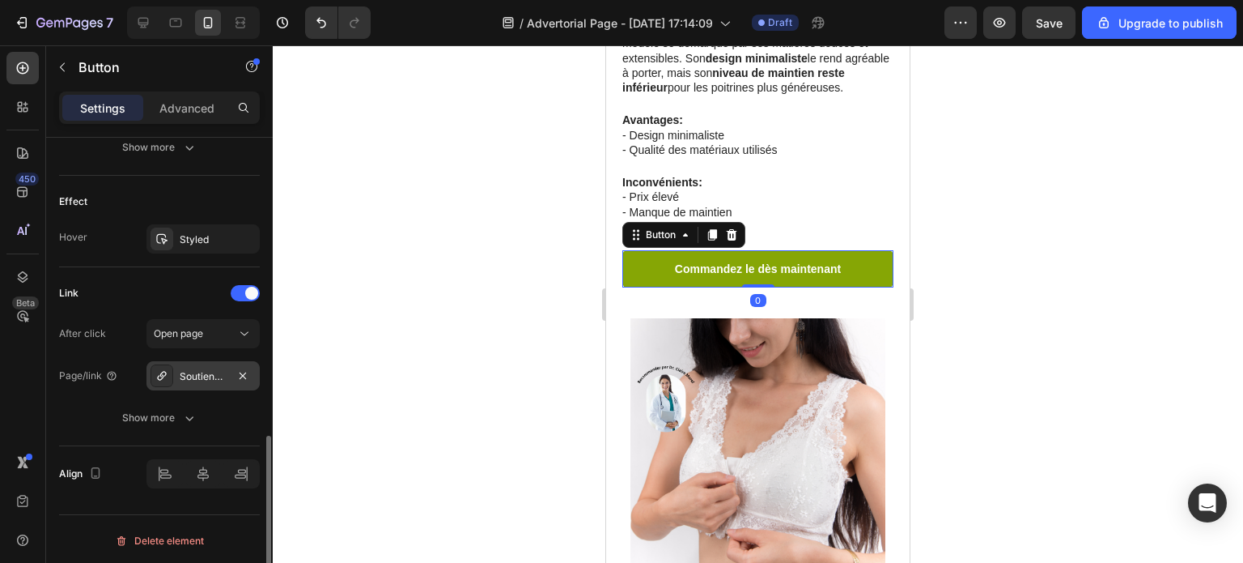
click at [204, 369] on div "Soutien-gorge sans armature avec zip avant" at bounding box center [203, 376] width 47 height 15
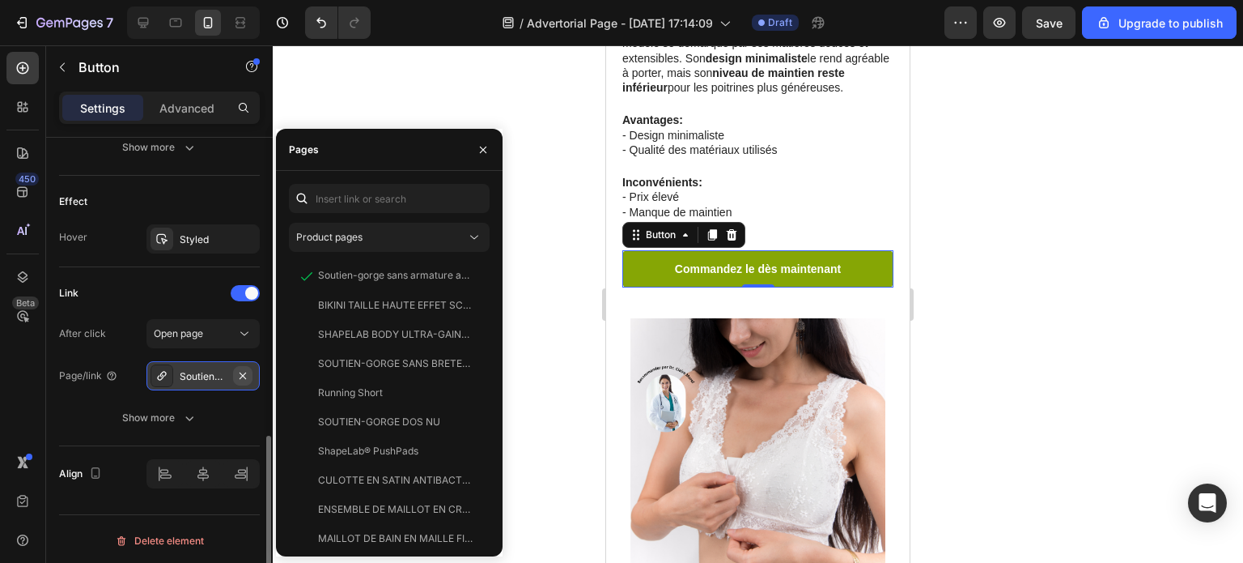
click at [239, 375] on icon "button" at bounding box center [242, 375] width 13 height 13
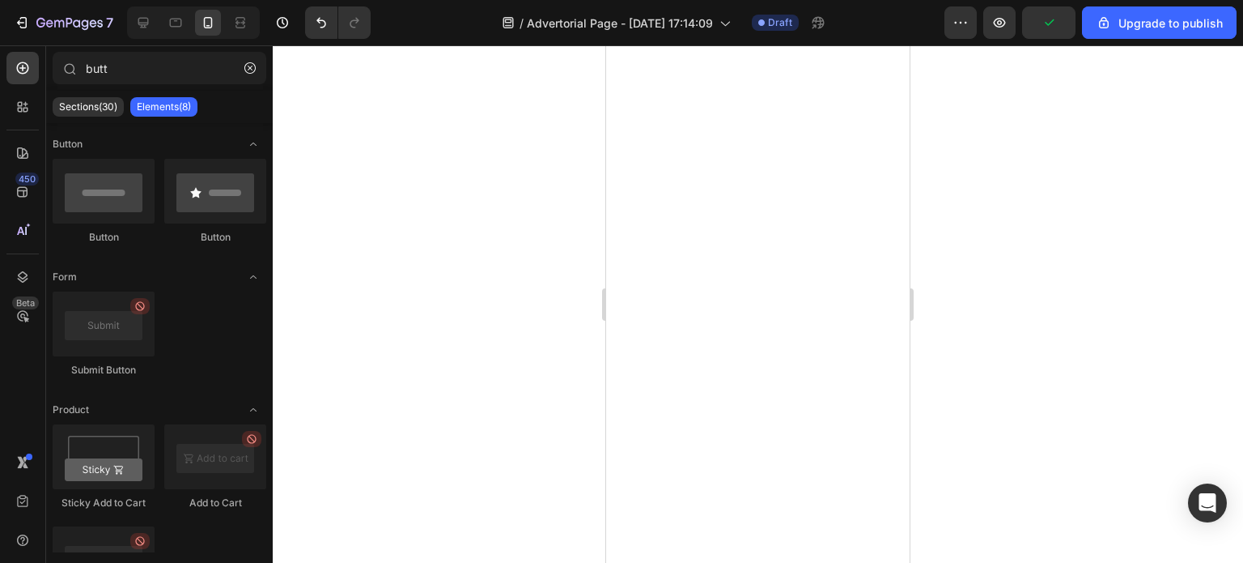
scroll to position [0, 0]
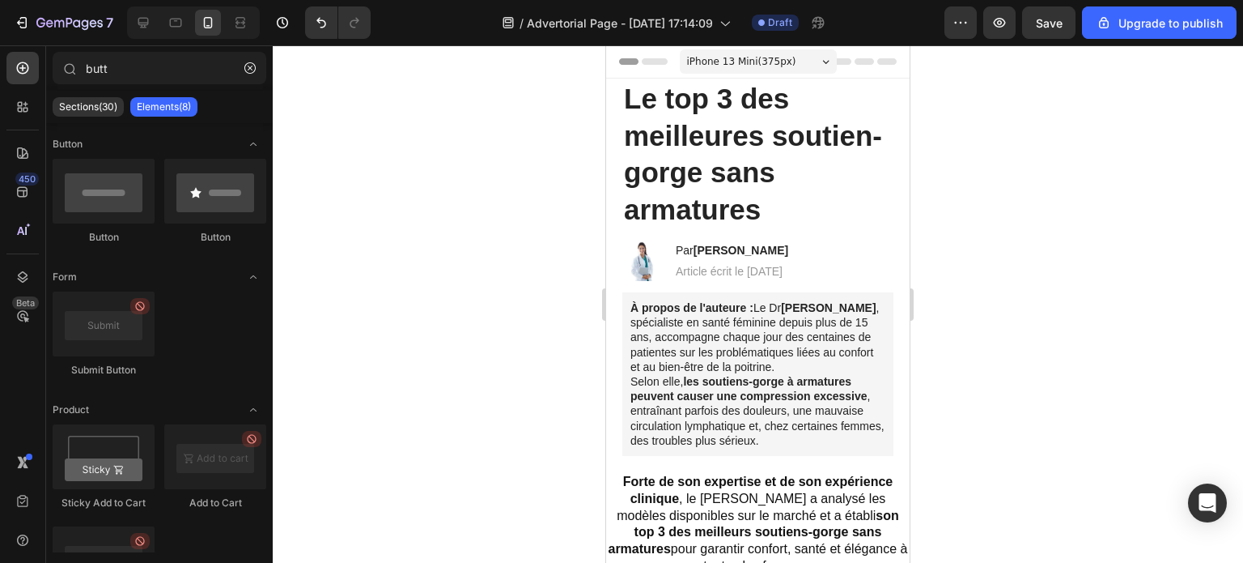
drag, startPoint x: 903, startPoint y: 478, endPoint x: 1516, endPoint y: 58, distance: 742.9
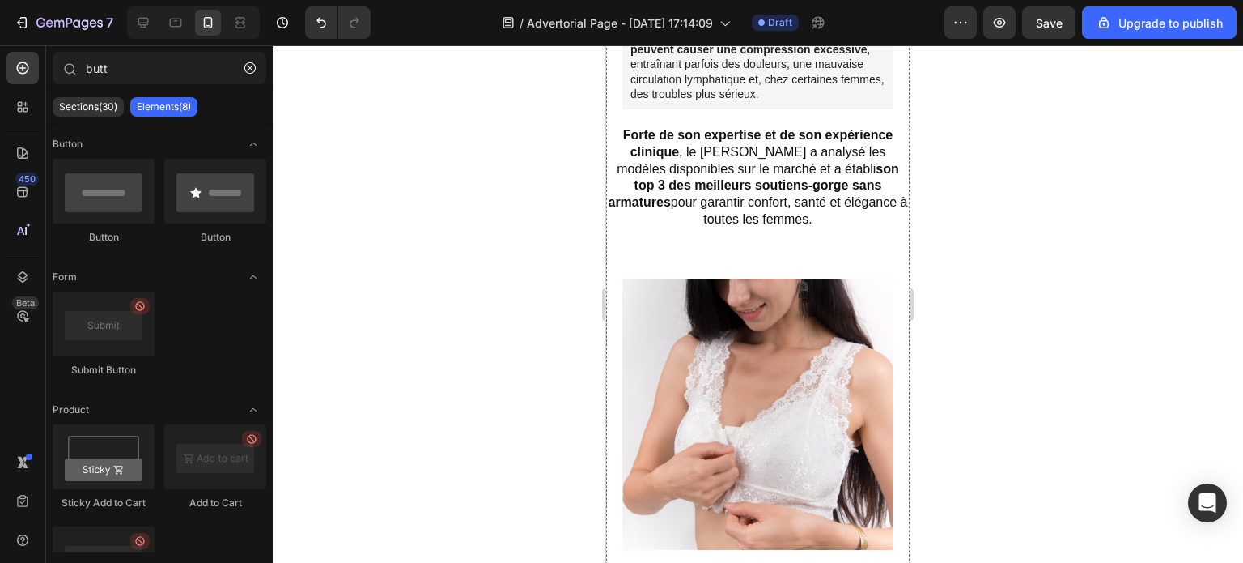
scroll to position [243, 0]
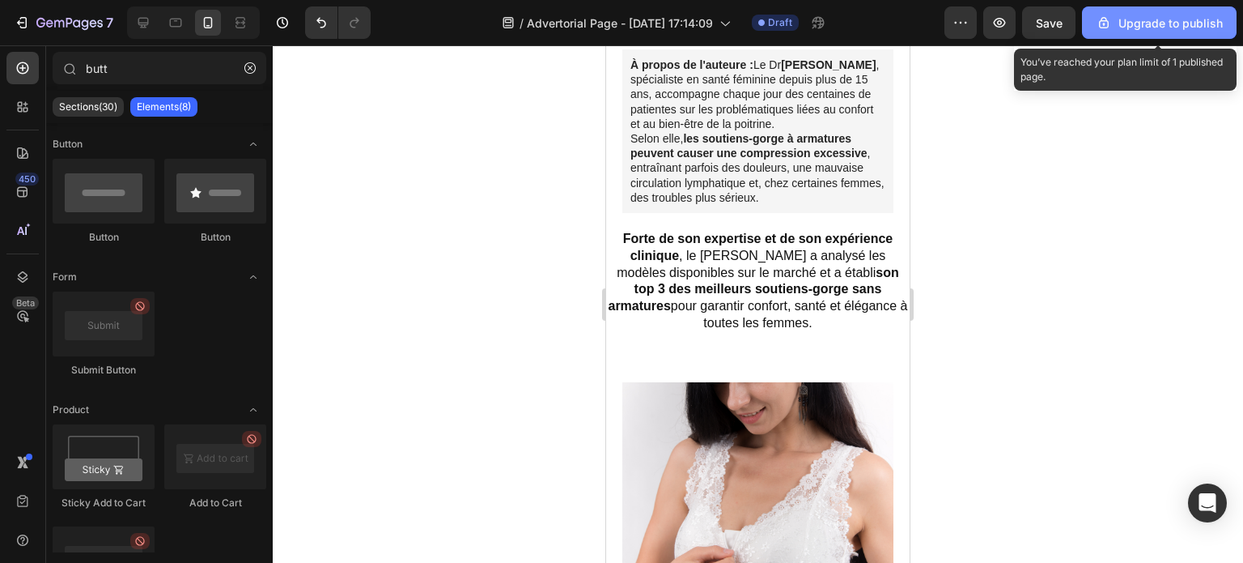
click at [1123, 25] on div "Upgrade to publish" at bounding box center [1159, 23] width 127 height 17
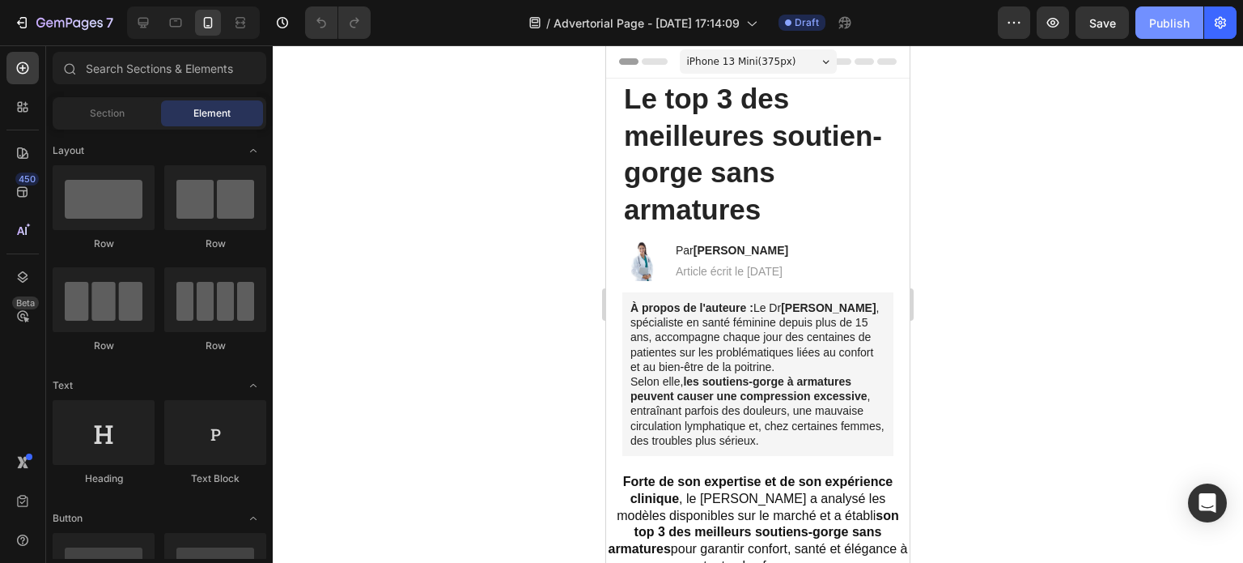
click at [1159, 28] on div "Publish" at bounding box center [1169, 23] width 40 height 17
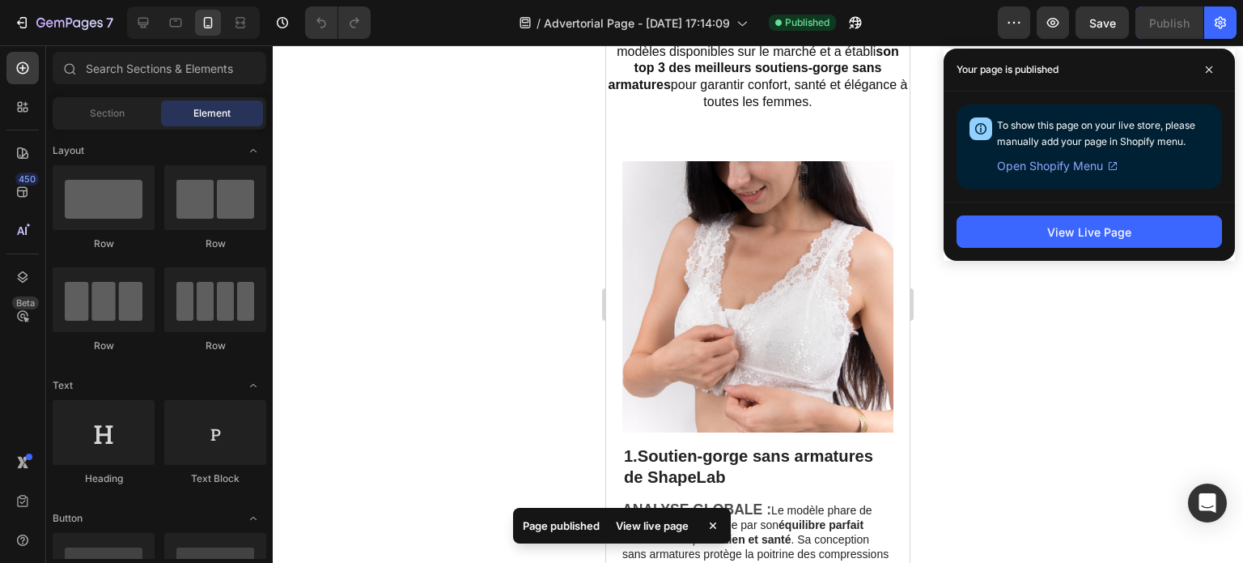
scroll to position [567, 0]
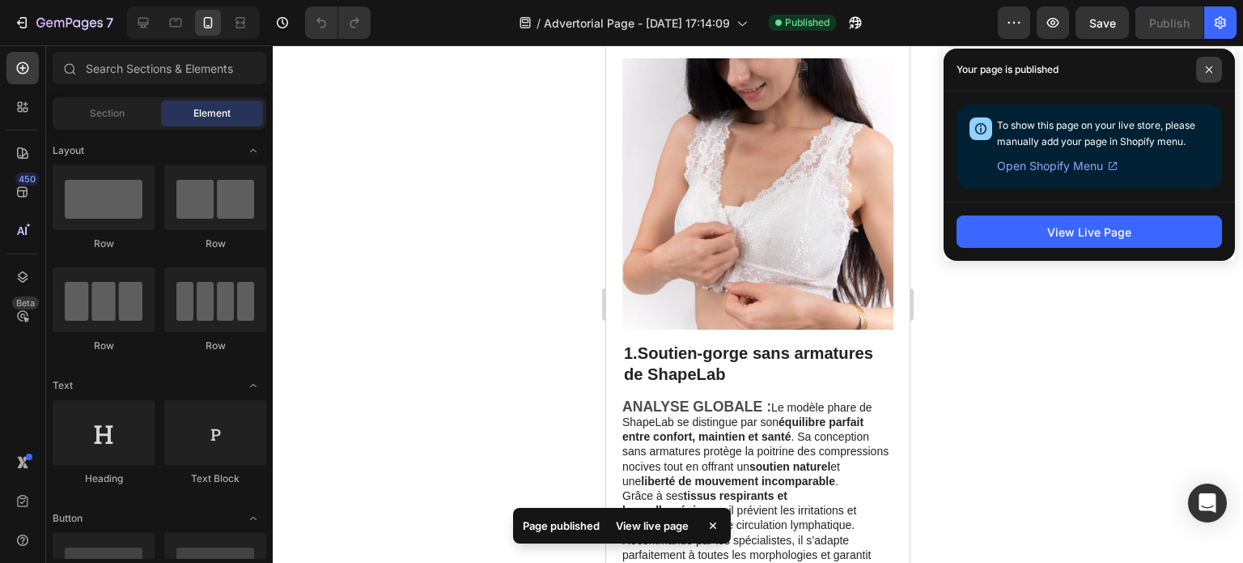
click at [1210, 74] on span at bounding box center [1209, 70] width 26 height 26
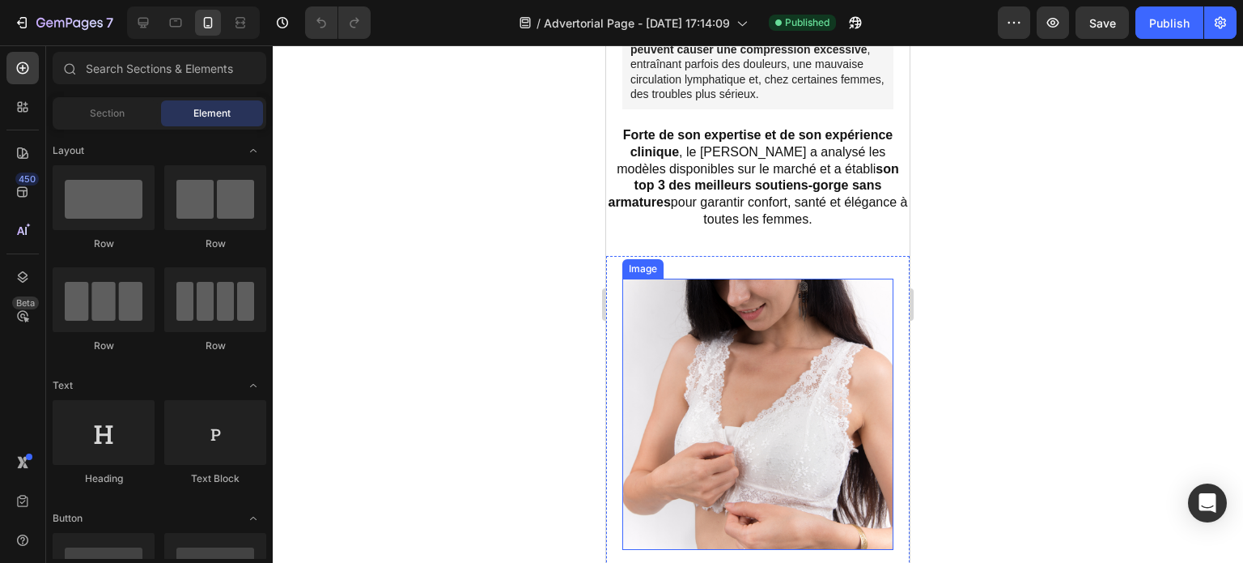
scroll to position [473, 0]
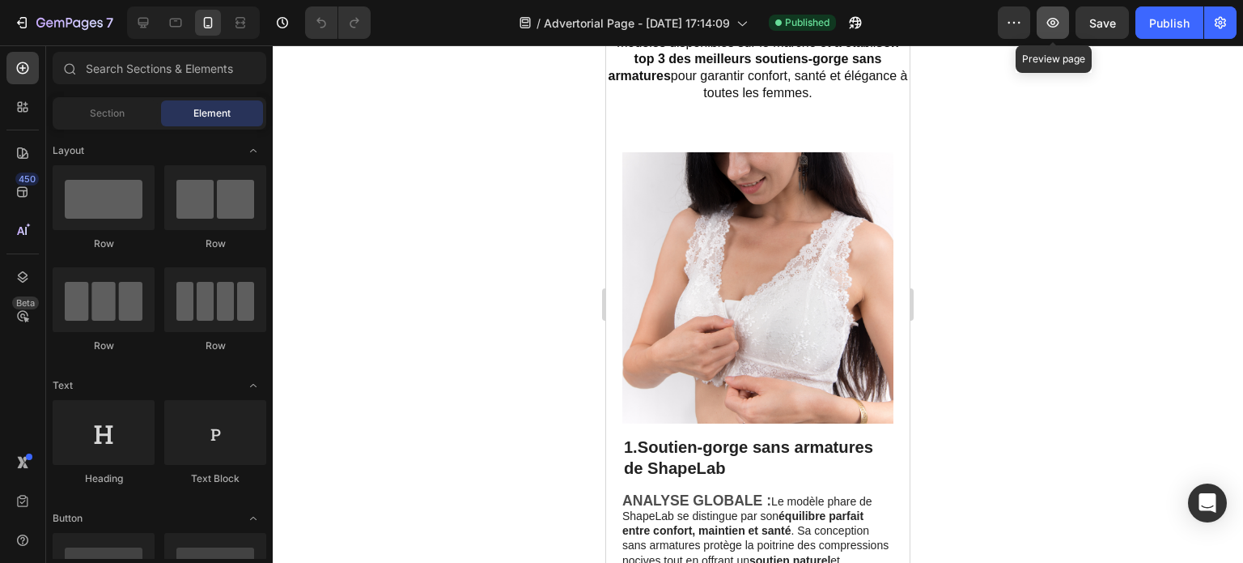
click at [1056, 25] on icon "button" at bounding box center [1053, 23] width 12 height 10
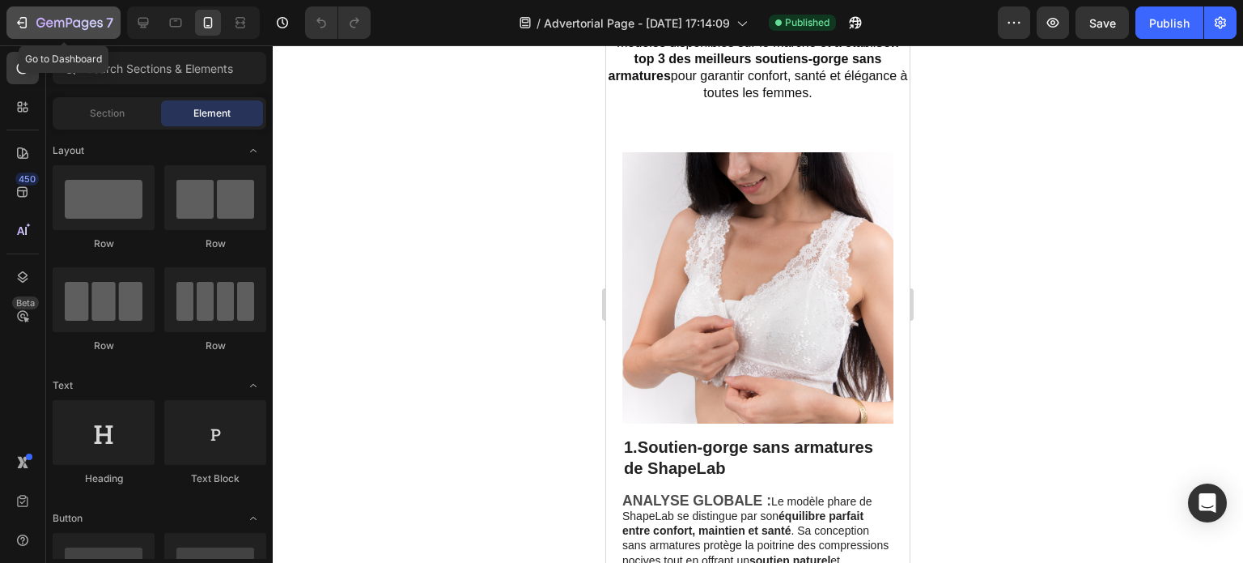
click at [28, 25] on icon "button" at bounding box center [22, 23] width 16 height 16
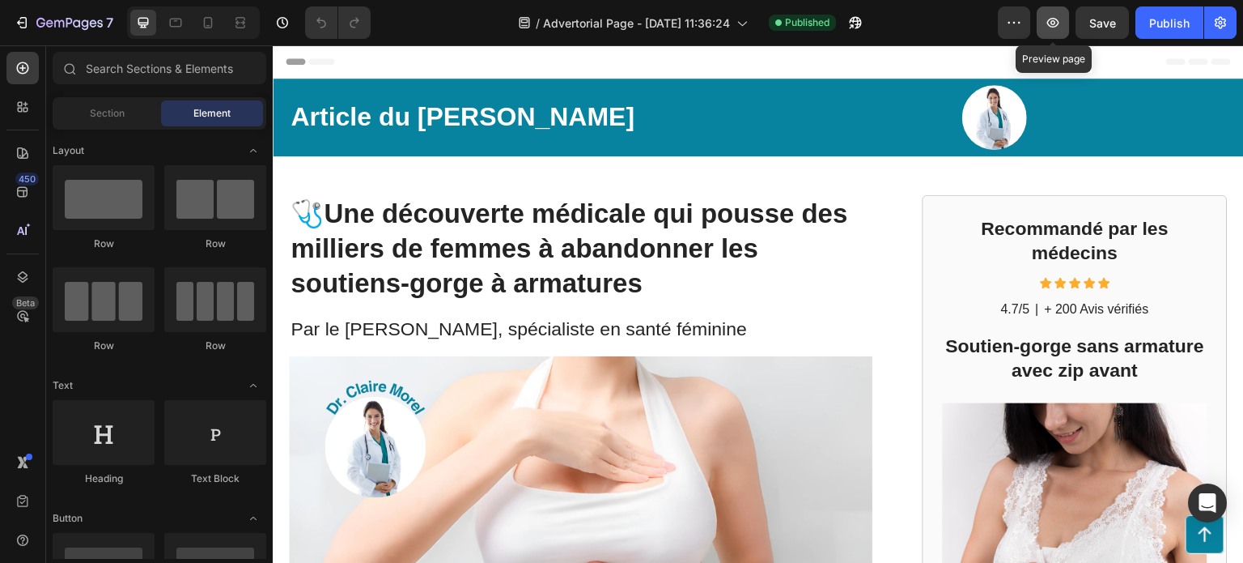
click at [1056, 20] on icon "button" at bounding box center [1053, 23] width 16 height 16
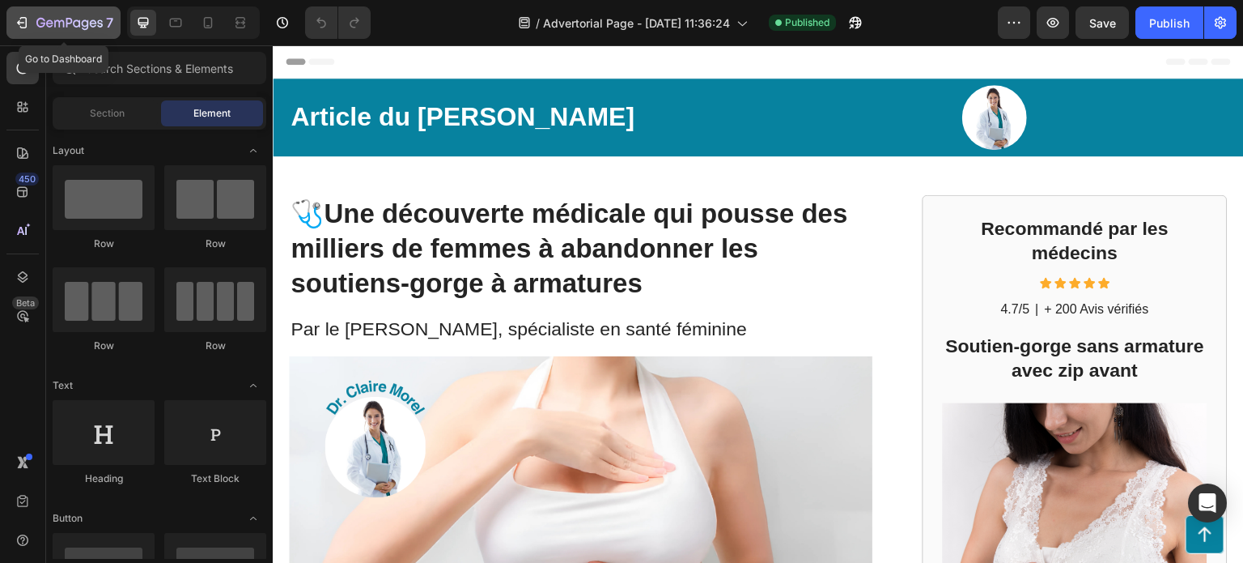
click at [30, 28] on div "7" at bounding box center [64, 22] width 100 height 19
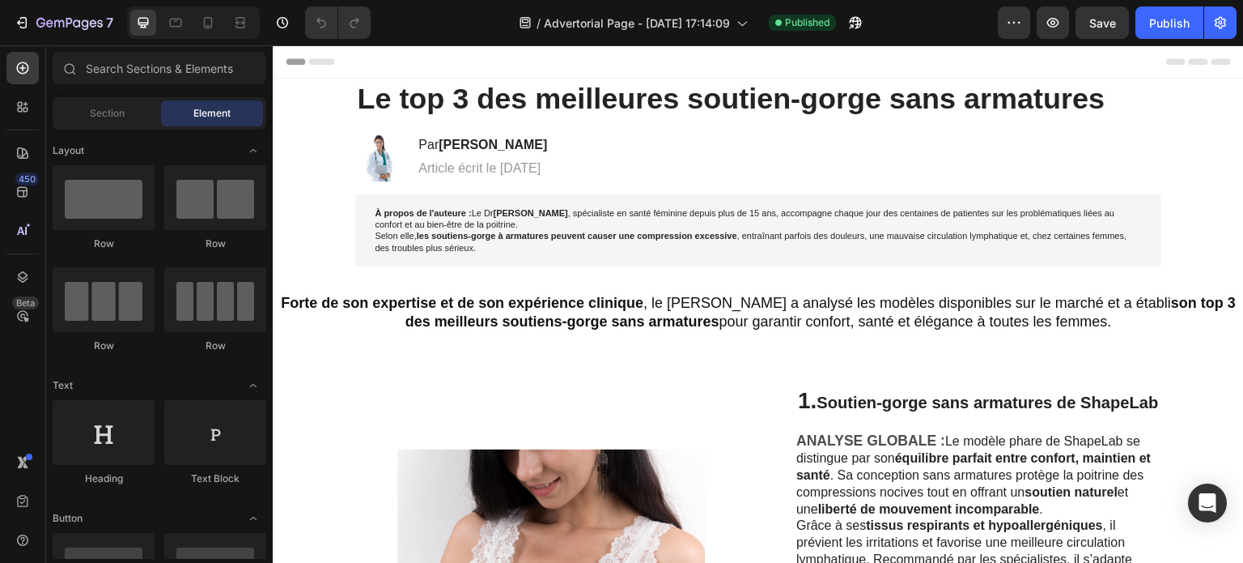
click at [308, 57] on span "Header" at bounding box center [322, 61] width 36 height 16
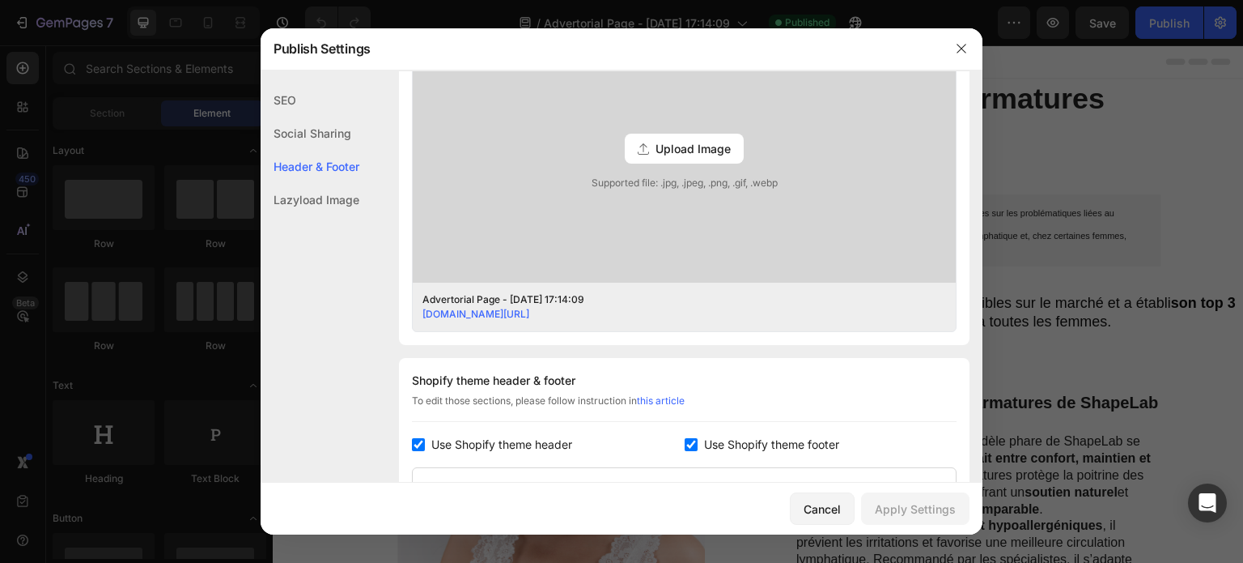
scroll to position [758, 0]
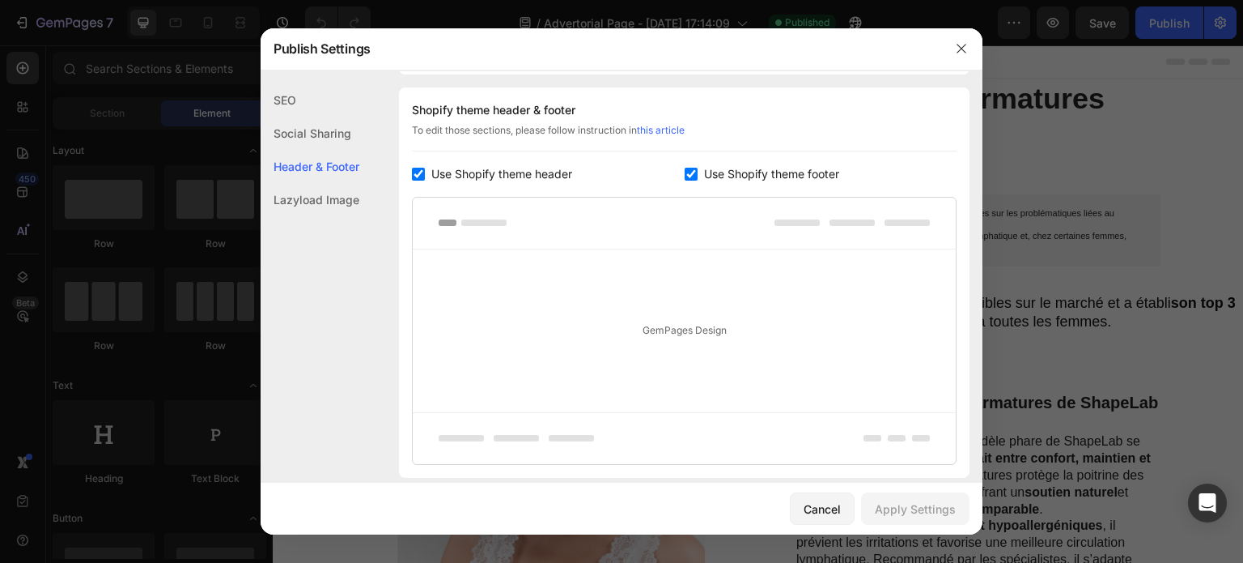
click at [698, 174] on label "Use Shopify theme footer" at bounding box center [769, 173] width 142 height 19
checkbox input "false"
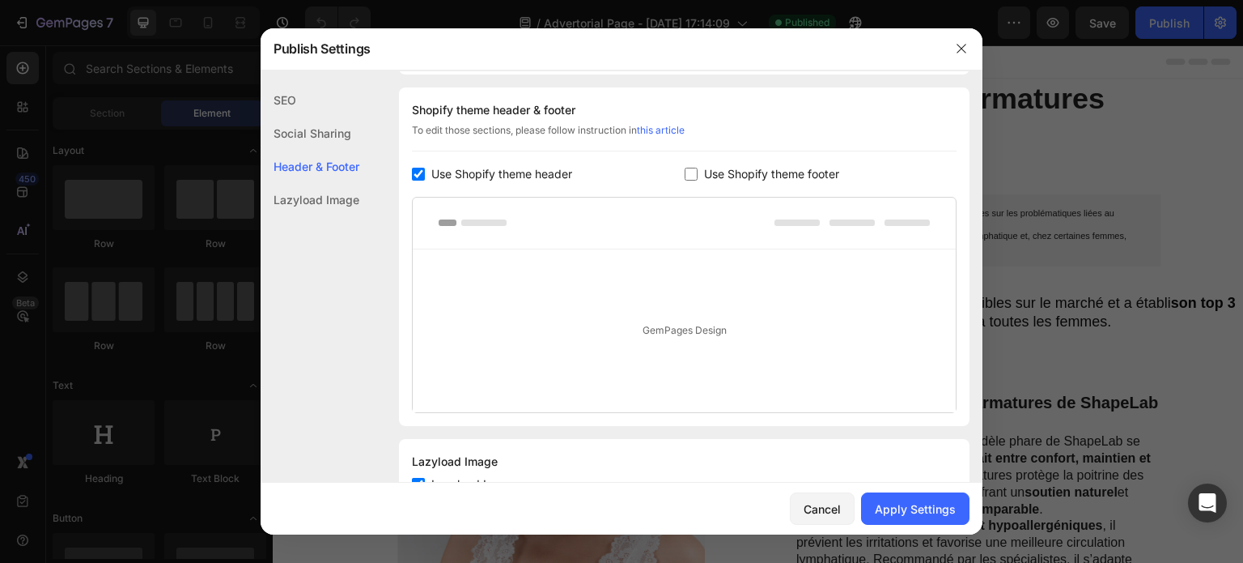
click at [480, 175] on span "Use Shopify theme header" at bounding box center [501, 173] width 141 height 19
checkbox input "false"
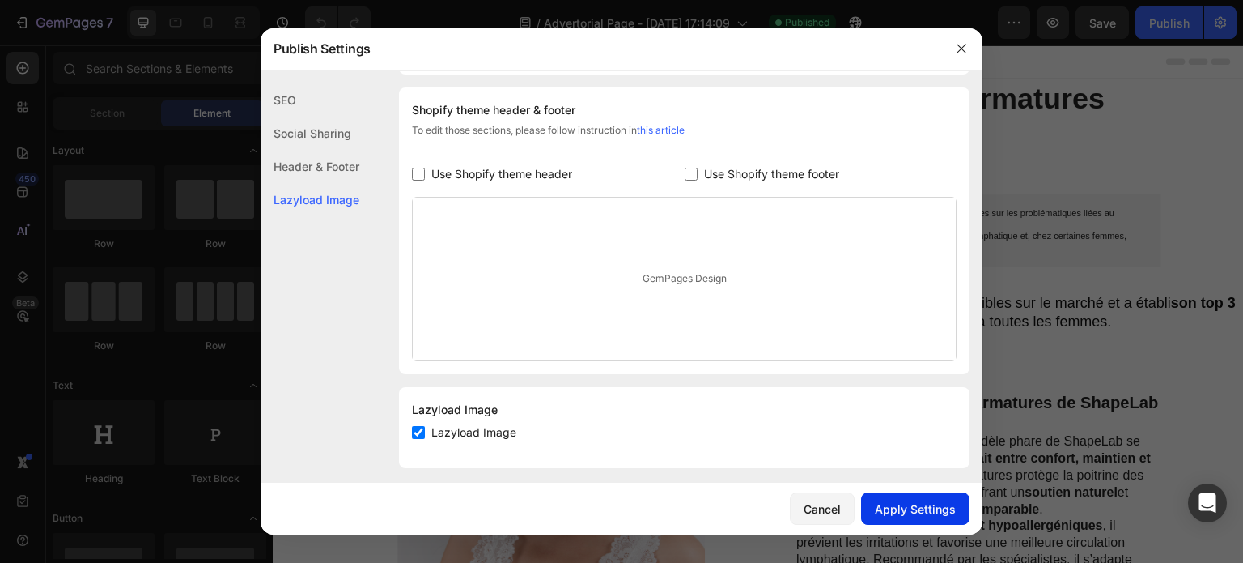
click at [910, 503] on div "Apply Settings" at bounding box center [915, 508] width 81 height 17
click at [964, 45] on icon "button" at bounding box center [961, 48] width 13 height 13
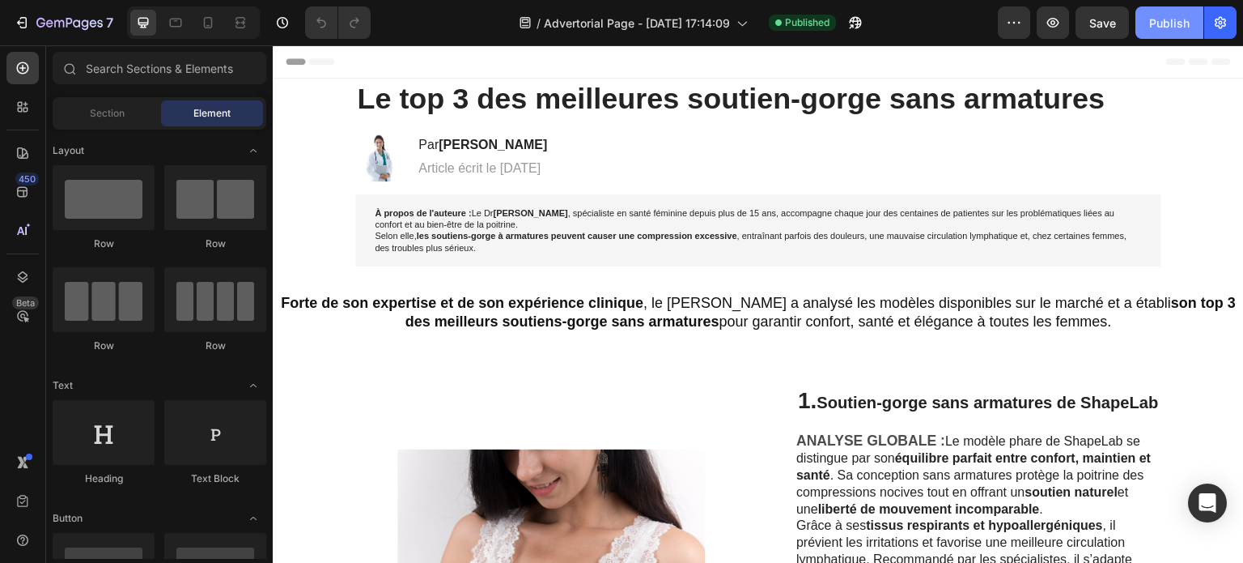
click at [1160, 26] on div "Publish" at bounding box center [1169, 23] width 40 height 17
